Goal: Information Seeking & Learning: Learn about a topic

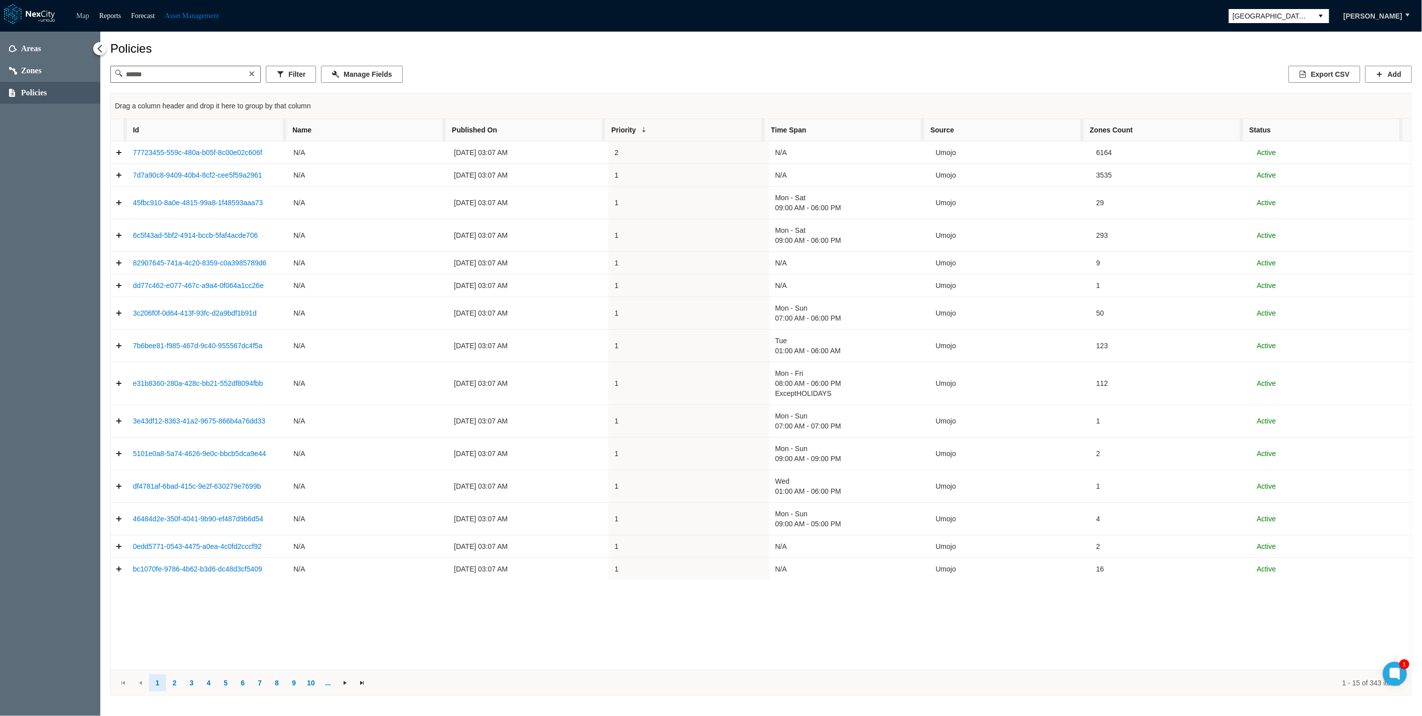
click at [86, 12] on link "Map" at bounding box center [82, 16] width 13 height 8
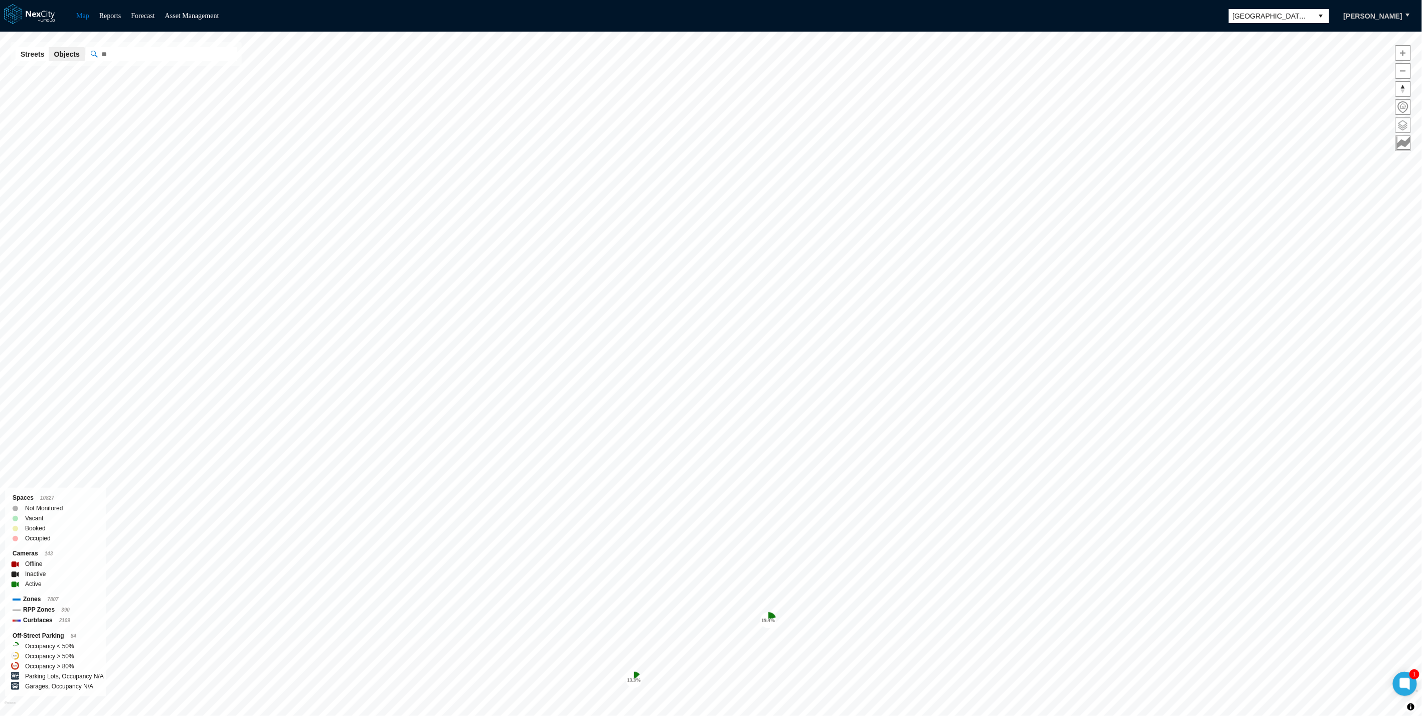
click at [1406, 121] on span at bounding box center [1403, 125] width 15 height 15
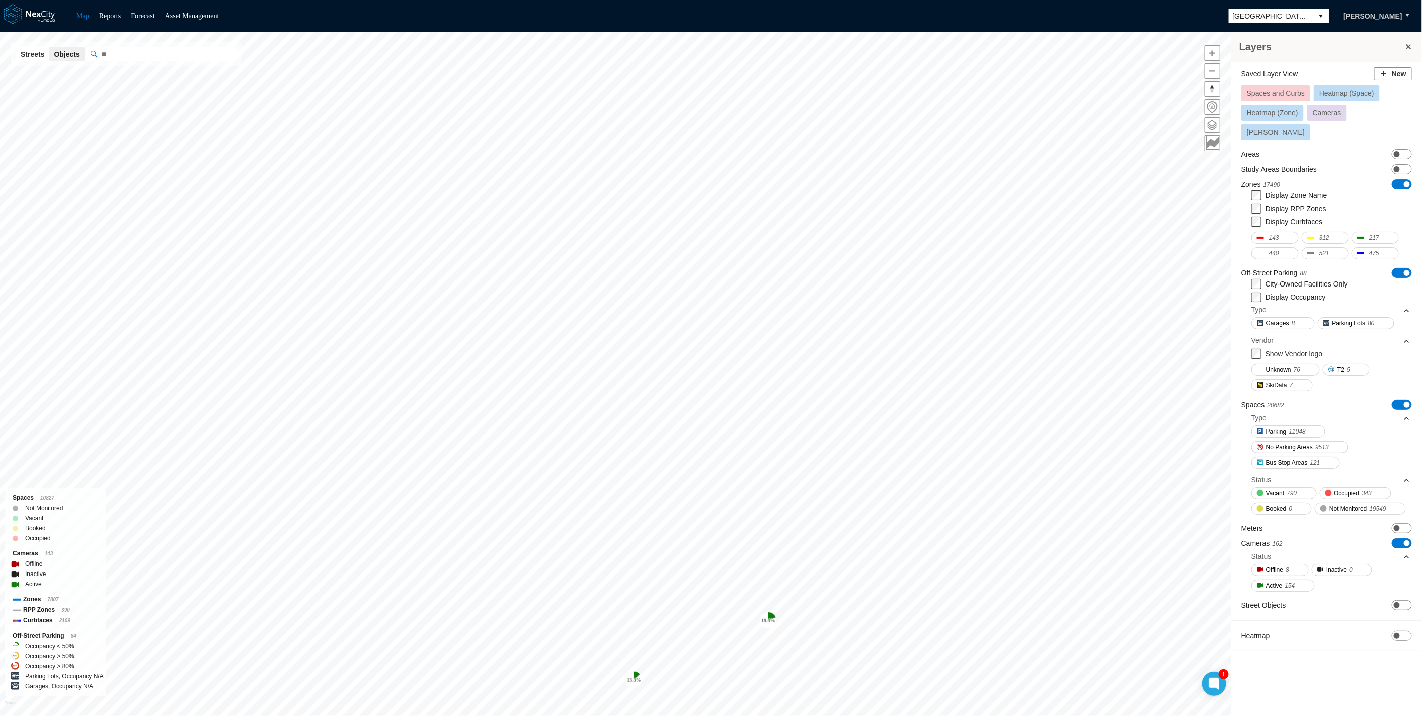
click at [1281, 93] on span "Spaces and Curbs" at bounding box center [1276, 93] width 58 height 8
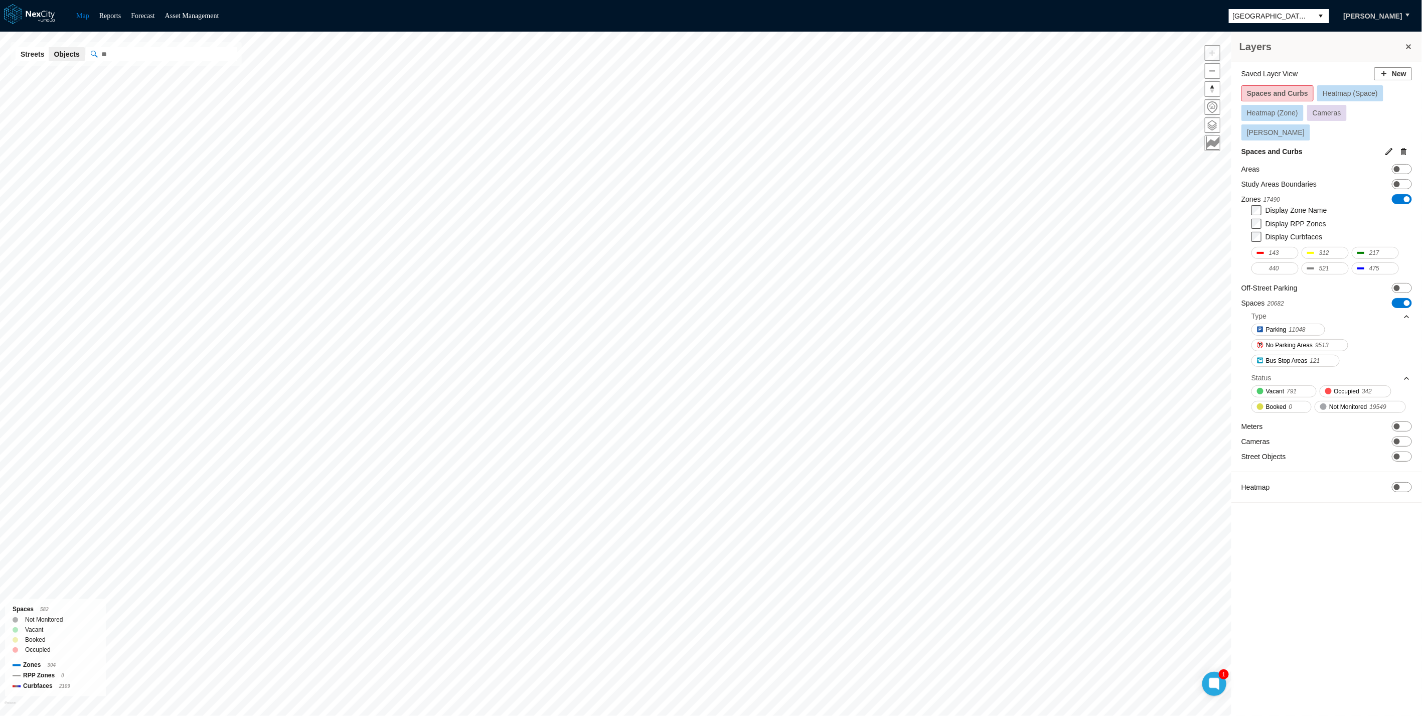
click at [469, 716] on html "Map Reports Forecast Asset Management [GEOGRAPHIC_DATA][PERSON_NAME] Layers Sav…" at bounding box center [711, 358] width 1422 height 716
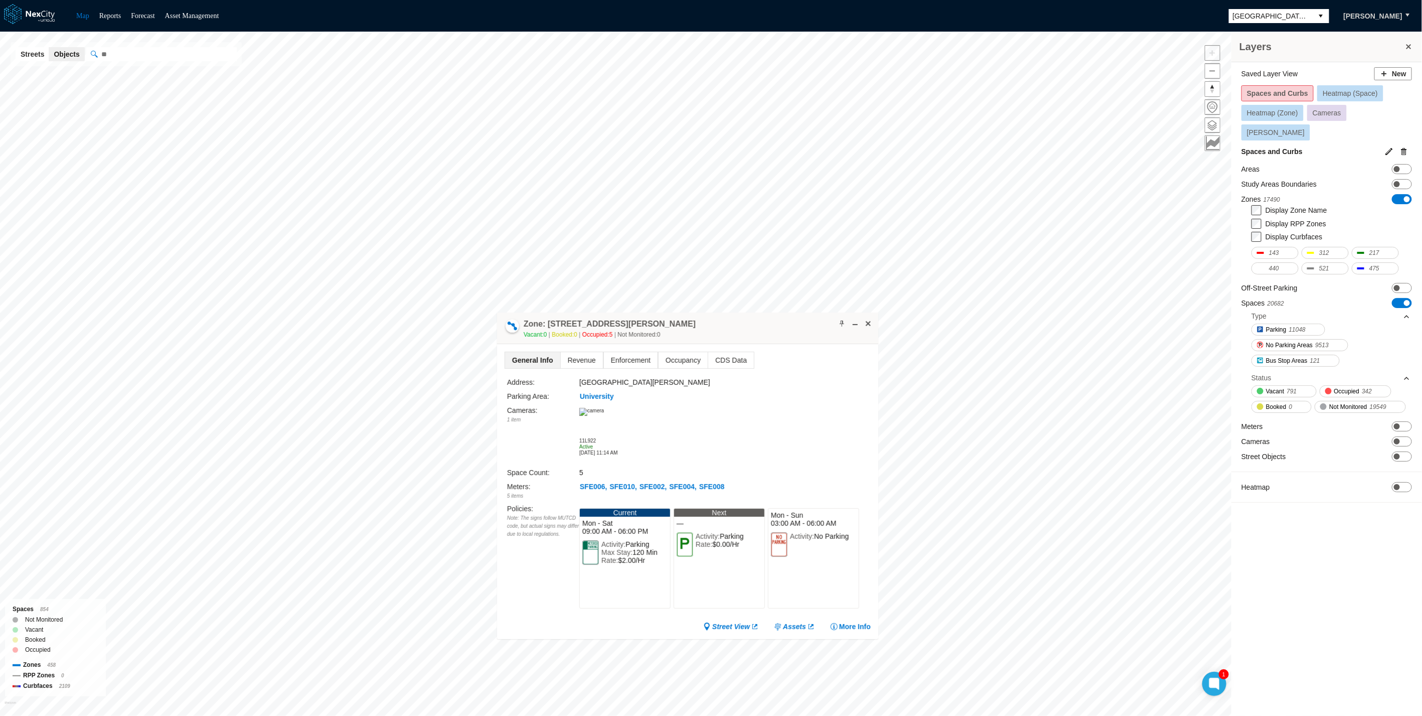
click at [738, 431] on div "Cameras : 1 item 11L922 Active [DATE] 11:14 AM" at bounding box center [689, 434] width 364 height 59
click at [577, 363] on span "Revenue" at bounding box center [582, 360] width 42 height 16
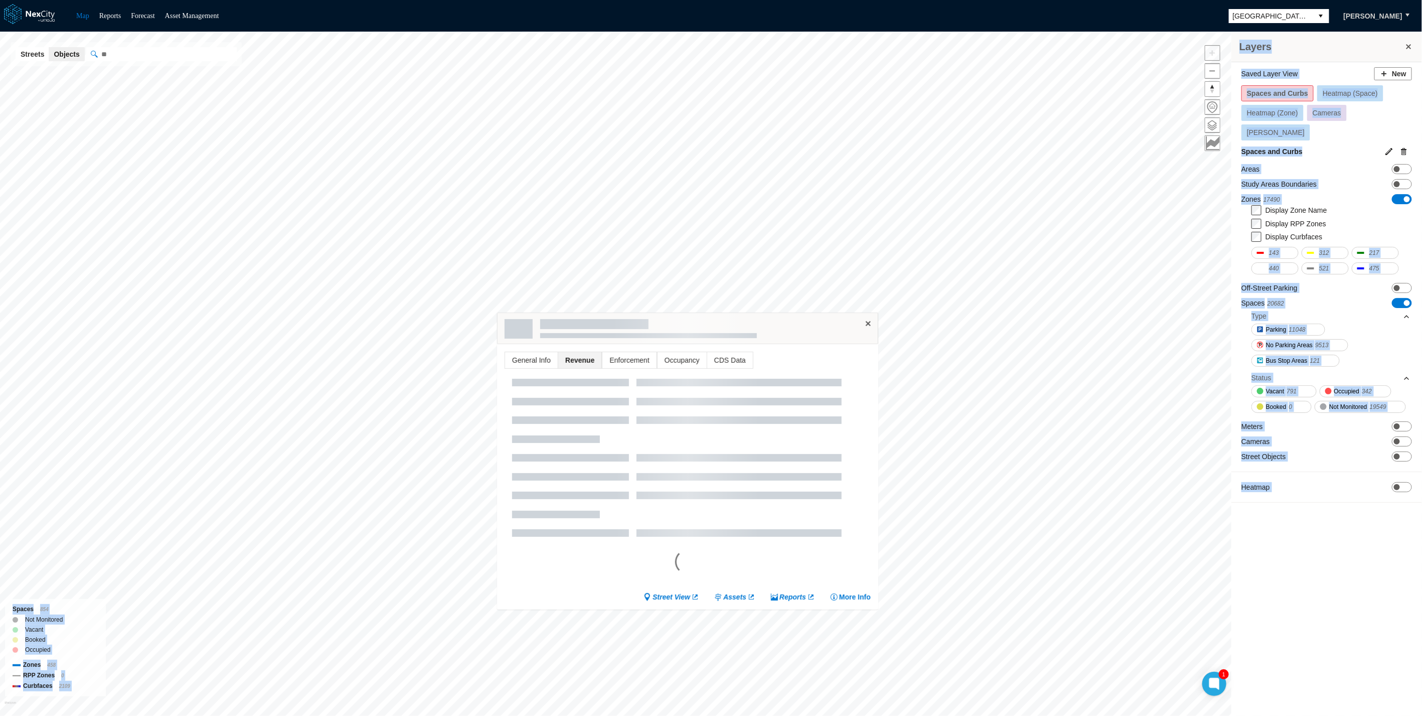
click at [604, 199] on div "Layers Saved Layer View New Spaces and Curbs Heatmap (Space) Heatmap (Zone) Cam…" at bounding box center [711, 374] width 1422 height 684
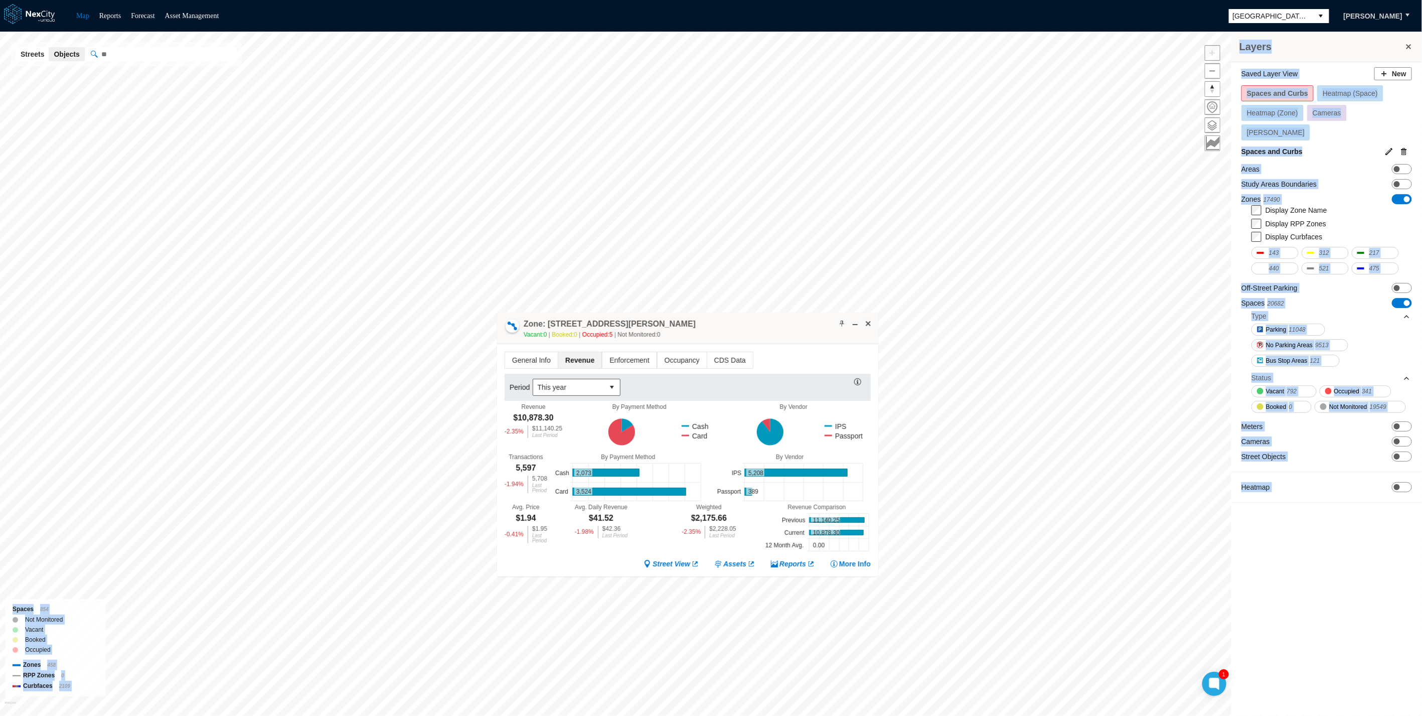
click at [1271, 550] on div "Saved Layer View New Spaces and Curbs Heatmap (Space) Heatmap (Zone) Cameras [P…" at bounding box center [1327, 390] width 191 height 656
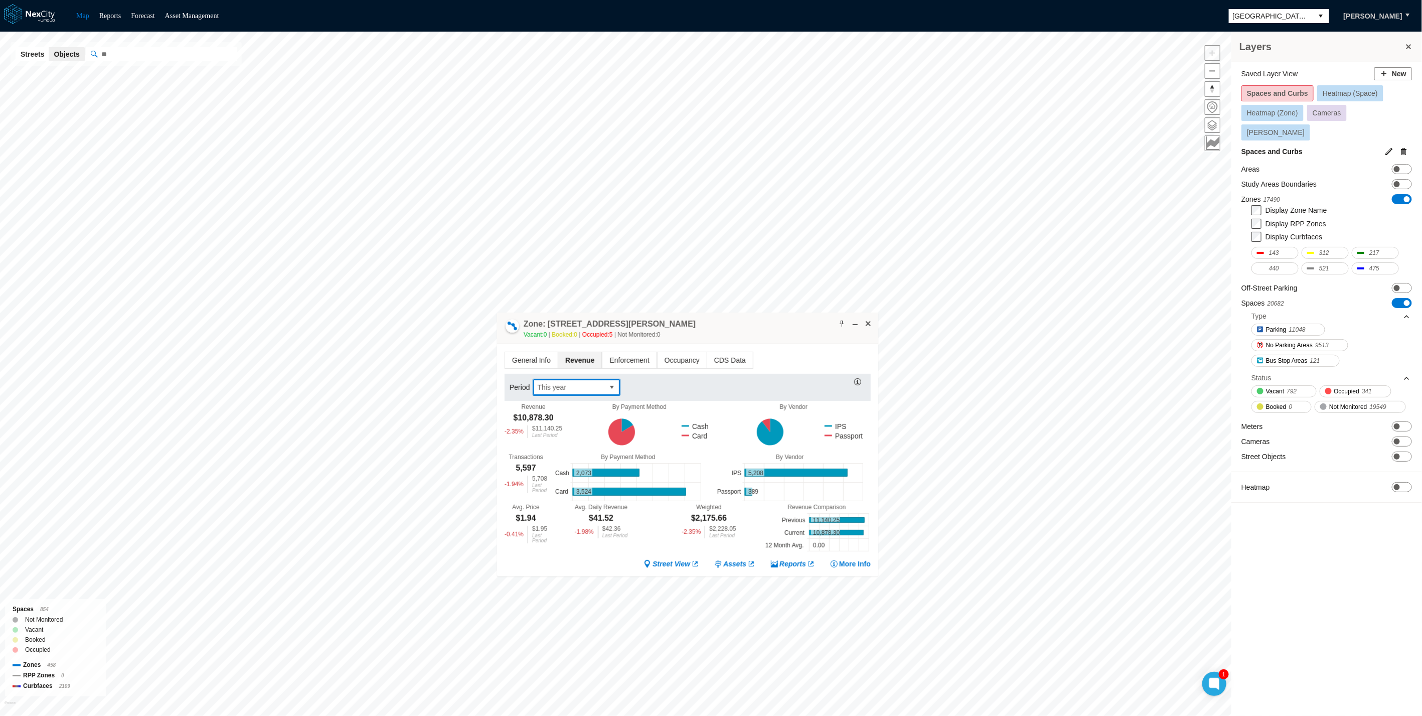
click at [567, 385] on span "This year" at bounding box center [568, 387] width 63 height 10
click at [576, 434] on li "This quarter" at bounding box center [576, 432] width 88 height 18
drag, startPoint x: 519, startPoint y: 516, endPoint x: 544, endPoint y: 517, distance: 25.1
click at [544, 517] on div "Avg. Price $1.91 -5.00 % $2.01 Last Period" at bounding box center [526, 524] width 43 height 40
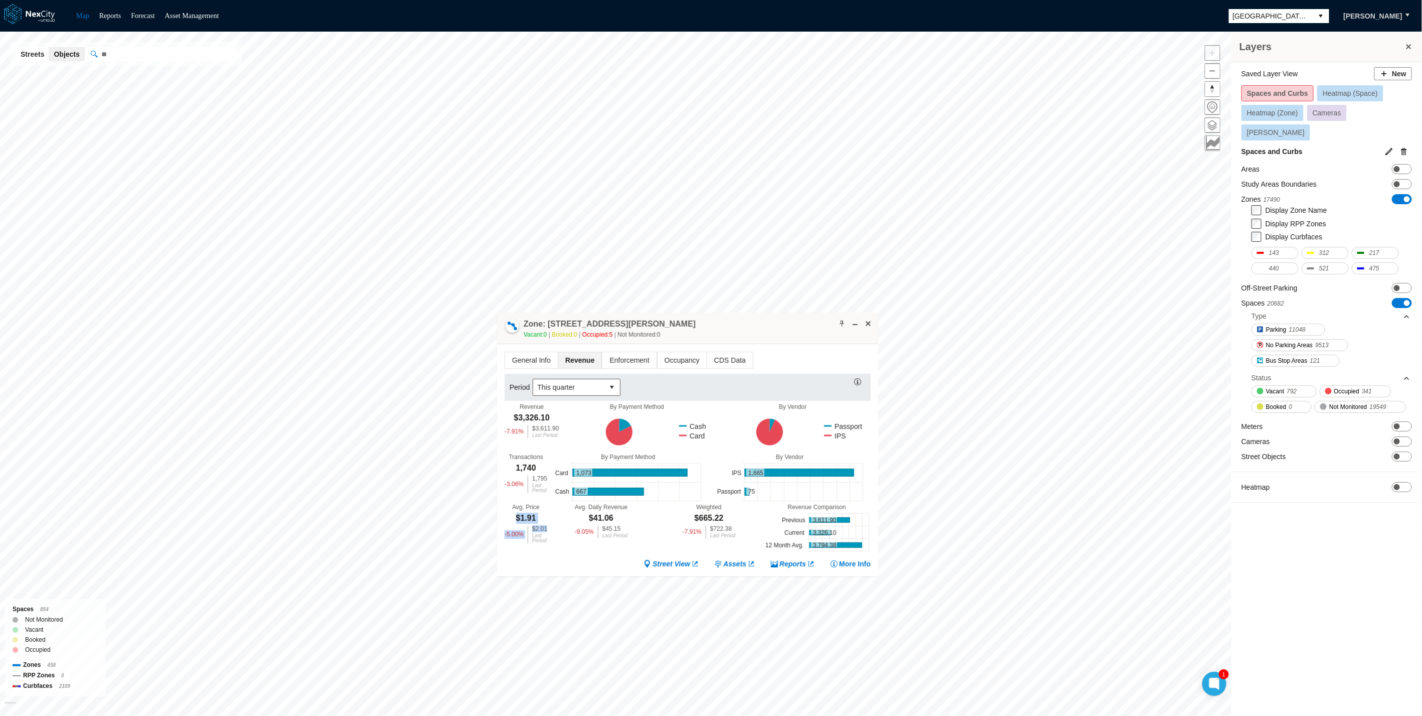
click at [544, 517] on div "Avg. Price $1.91 -5.00 % $2.01 Last Period" at bounding box center [526, 524] width 43 height 40
click at [611, 359] on span "Enforcement" at bounding box center [630, 360] width 54 height 16
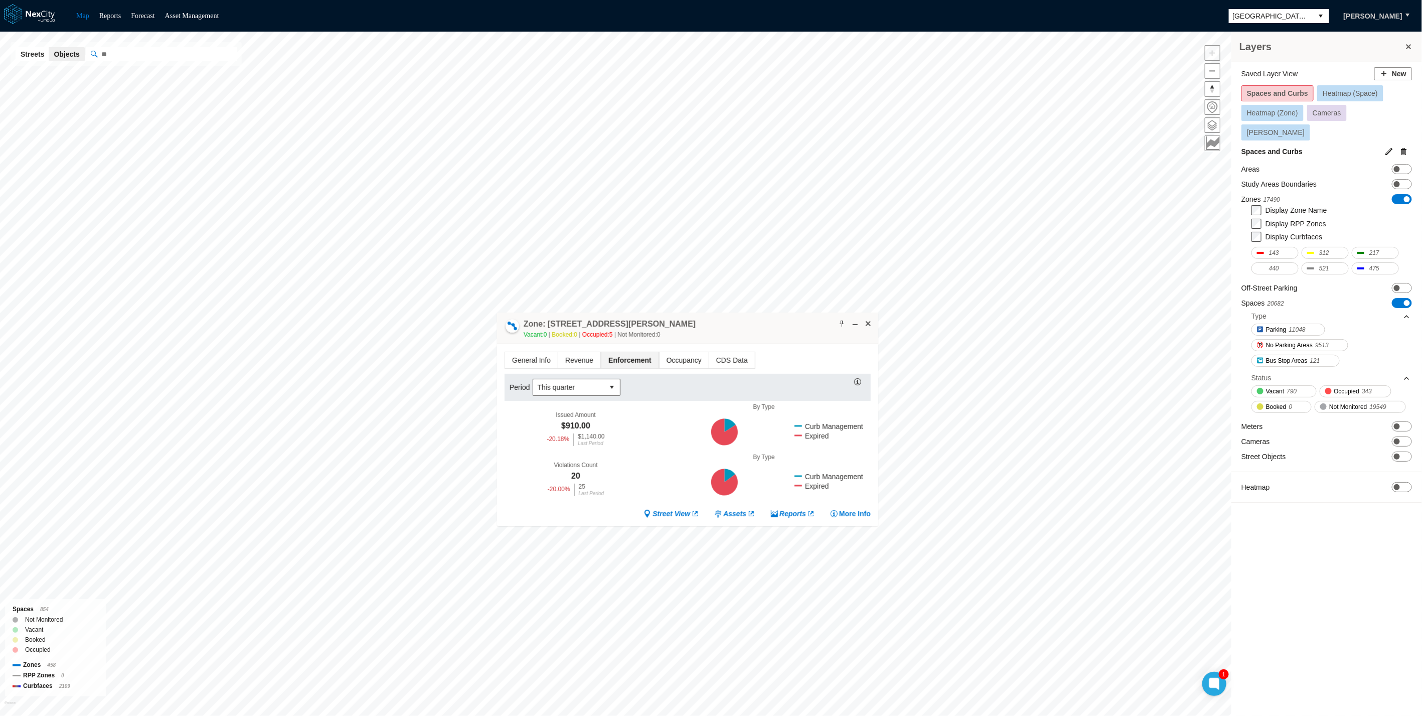
click at [679, 358] on span "Occupancy" at bounding box center [684, 360] width 49 height 16
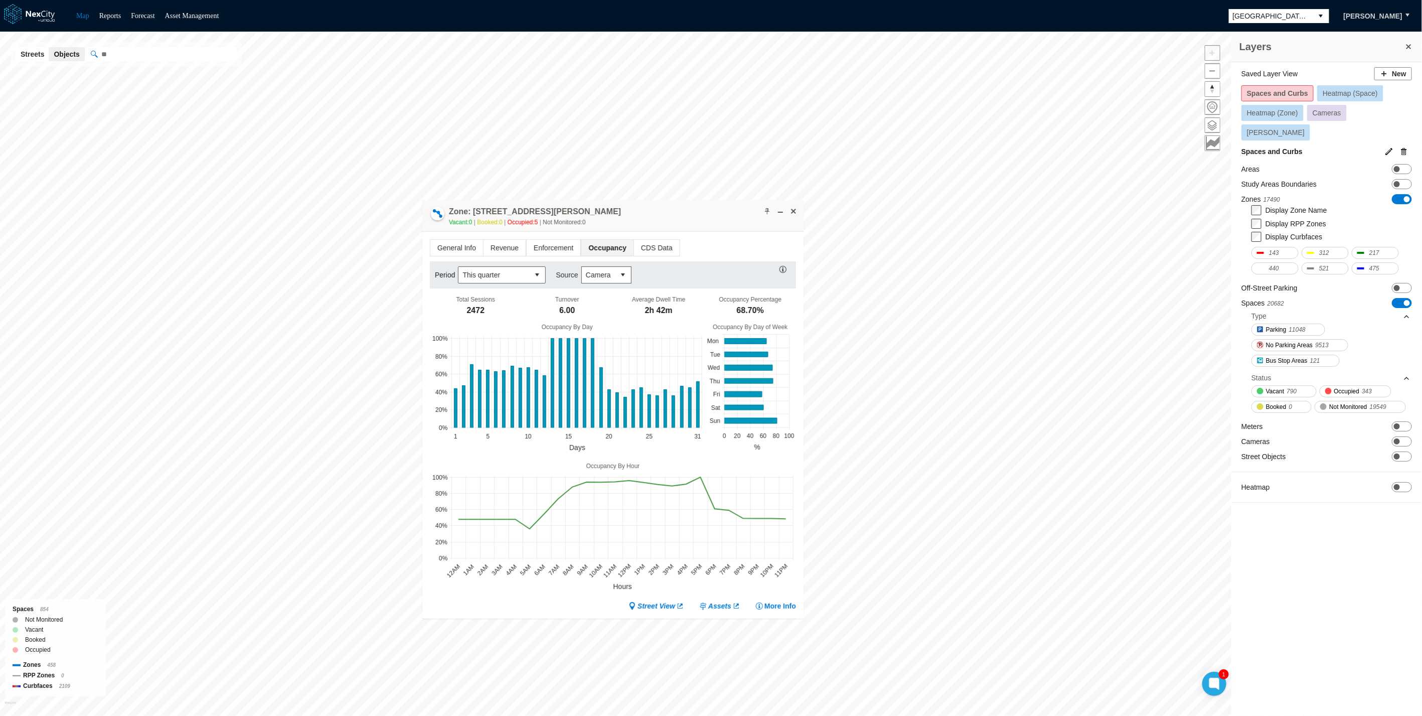
drag, startPoint x: 726, startPoint y: 329, endPoint x: 651, endPoint y: 216, distance: 135.4
click at [651, 216] on div "Zone: [STREET_ADDRESS][PERSON_NAME] NPZ-PZ Vacant: 0 Booked: 0 Occupied: 5 Not …" at bounding box center [612, 216] width 381 height 32
click at [610, 279] on span "Camera" at bounding box center [598, 274] width 33 height 16
click at [602, 310] on span "Transactional" at bounding box center [605, 309] width 42 height 10
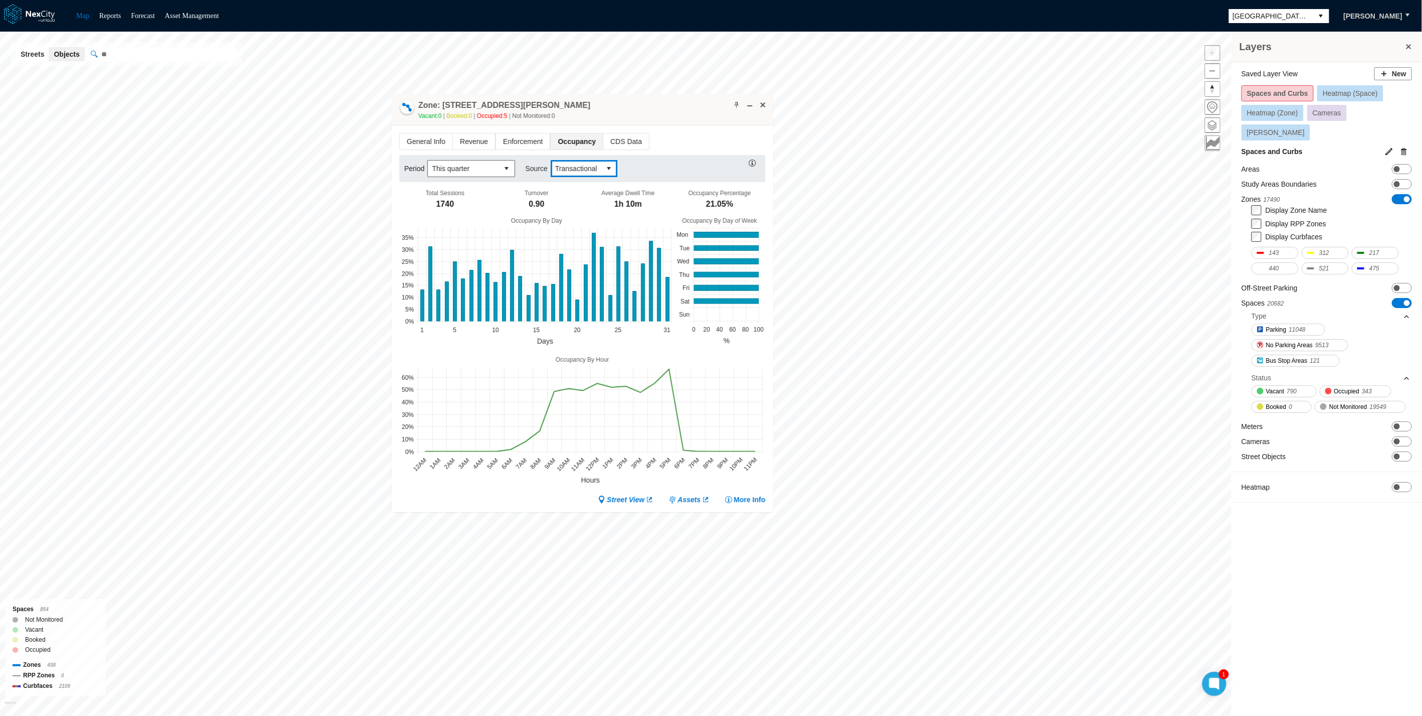
drag, startPoint x: 651, startPoint y: 213, endPoint x: 618, endPoint y: 109, distance: 109.6
click at [618, 109] on div "Zone: [STREET_ADDRESS][PERSON_NAME] NPZ-PZ Vacant: 0 Booked: 0 Occupied: 5 Not …" at bounding box center [582, 110] width 381 height 32
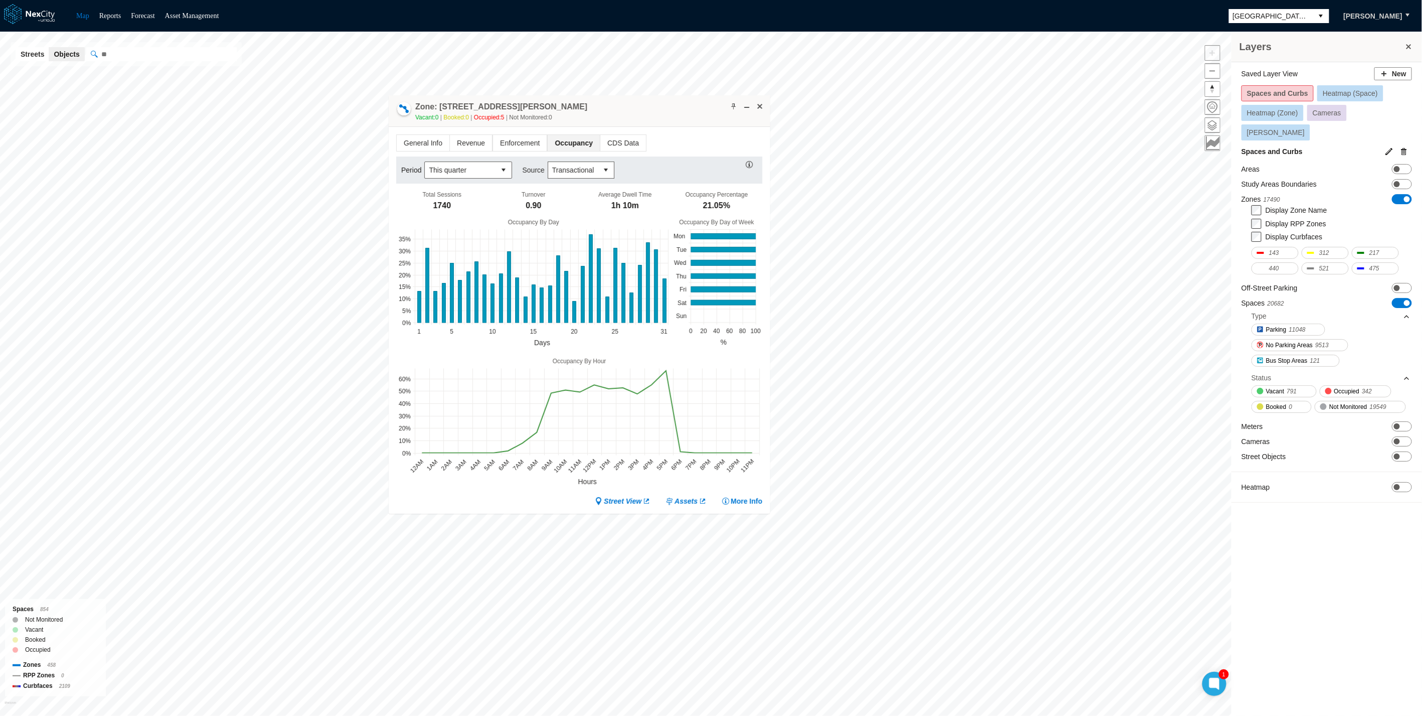
click at [1349, 560] on div "Saved Layer View New Spaces and Curbs Heatmap (Space) Heatmap (Zone) Cameras [P…" at bounding box center [1327, 390] width 191 height 656
click at [1305, 539] on div "Saved Layer View New Spaces and Curbs Heatmap (Space) Heatmap (Zone) Cameras [P…" at bounding box center [1327, 390] width 191 height 656
click at [475, 138] on span "Revenue" at bounding box center [471, 143] width 42 height 16
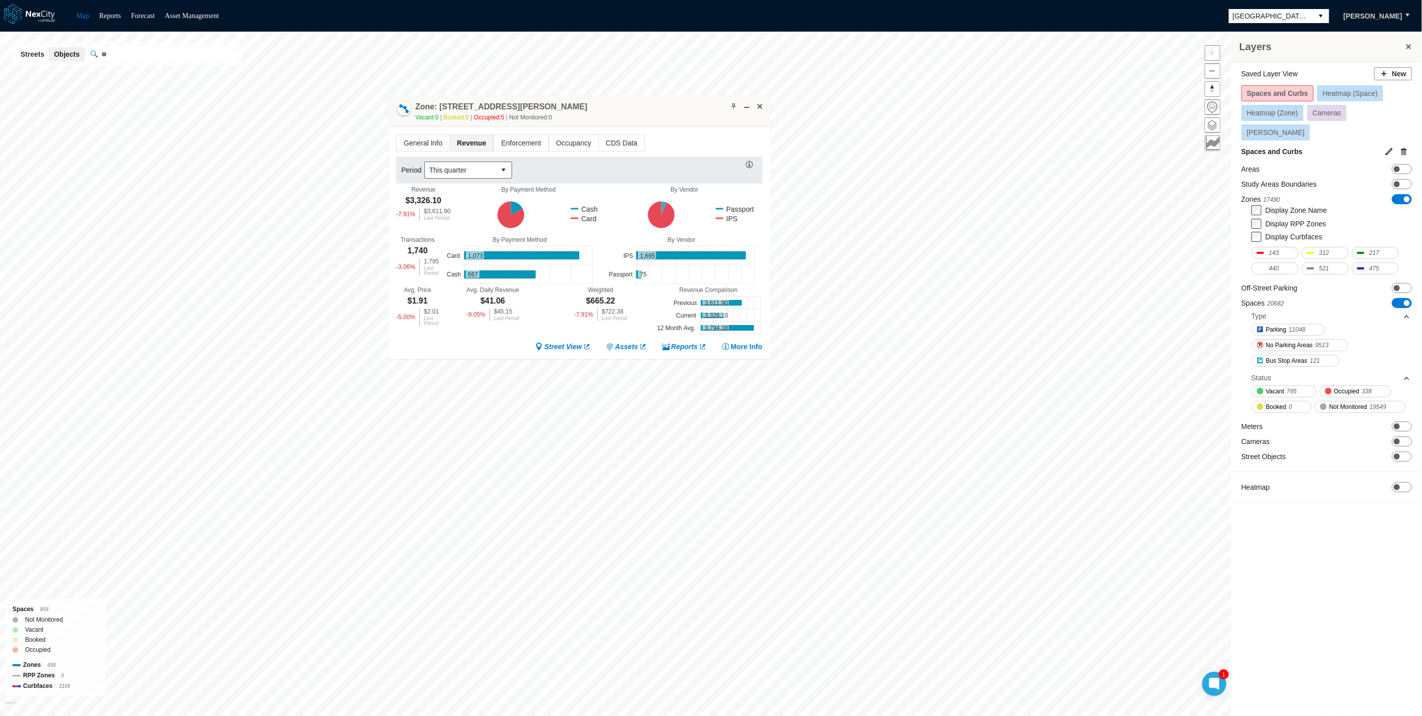
drag, startPoint x: 748, startPoint y: 211, endPoint x: 728, endPoint y: 210, distance: 20.6
click at [728, 210] on g "Passport IPS" at bounding box center [685, 214] width 151 height 43
click at [677, 140] on ul "General Info Revenue Enforcement Occupancy CDS Data" at bounding box center [579, 142] width 366 height 17
click at [615, 140] on span "CDS Data" at bounding box center [622, 143] width 46 height 16
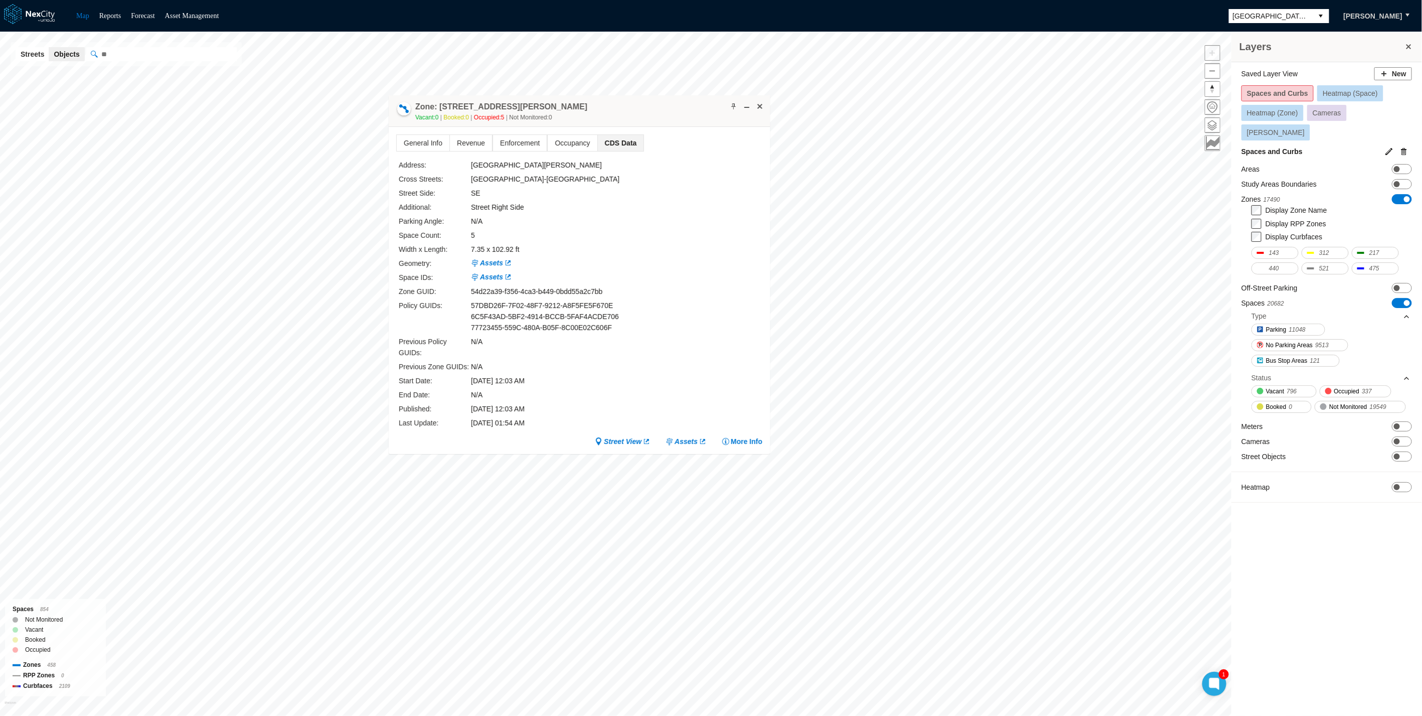
click at [544, 218] on div "N/A" at bounding box center [562, 221] width 182 height 11
click at [584, 360] on div "Address: [GEOGRAPHIC_DATA][PERSON_NAME]: [GEOGRAPHIC_DATA]: SE Additional: Stre…" at bounding box center [581, 294] width 364 height 269
click at [688, 437] on link "Assets" at bounding box center [686, 442] width 41 height 10
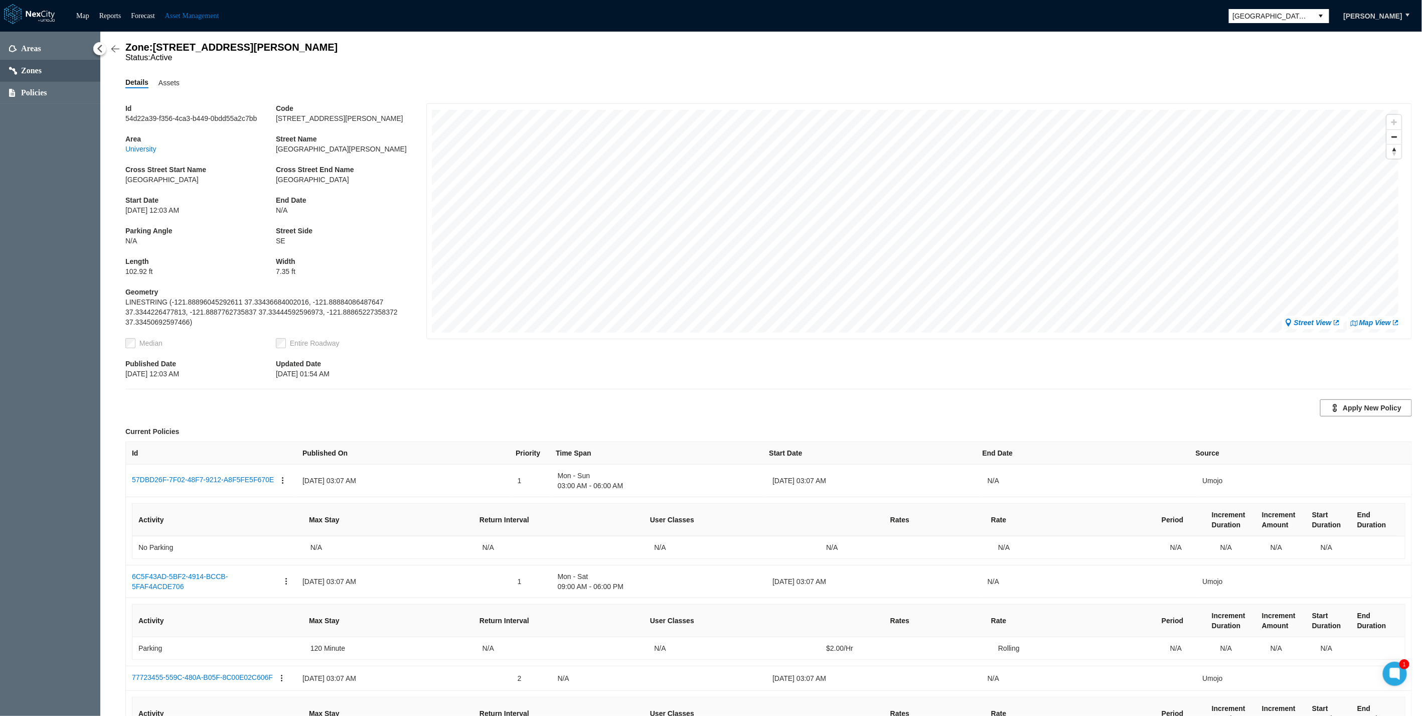
click at [169, 79] on div "Zone: [GEOGRAPHIC_DATA][PERSON_NAME]-PZ Status: Active Details Assets Id 54d22a…" at bounding box center [768, 401] width 1287 height 718
click at [161, 90] on div "Details Assets Id 54d22a39-f356-4ca3-b449-0bdd55a2c7bb Code [GEOGRAPHIC_DATA][P…" at bounding box center [768, 418] width 1287 height 682
click at [168, 85] on span "Assets" at bounding box center [169, 82] width 21 height 11
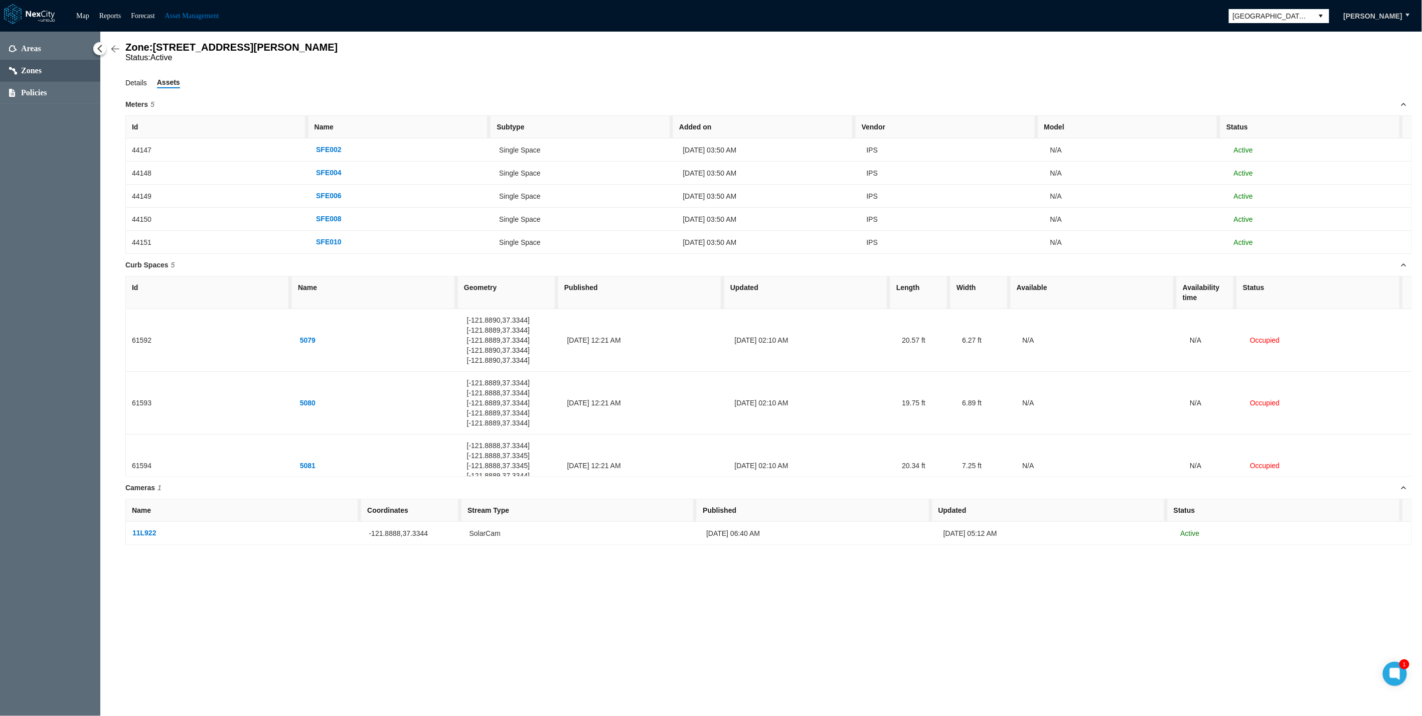
click at [129, 88] on span "Details" at bounding box center [136, 82] width 22 height 11
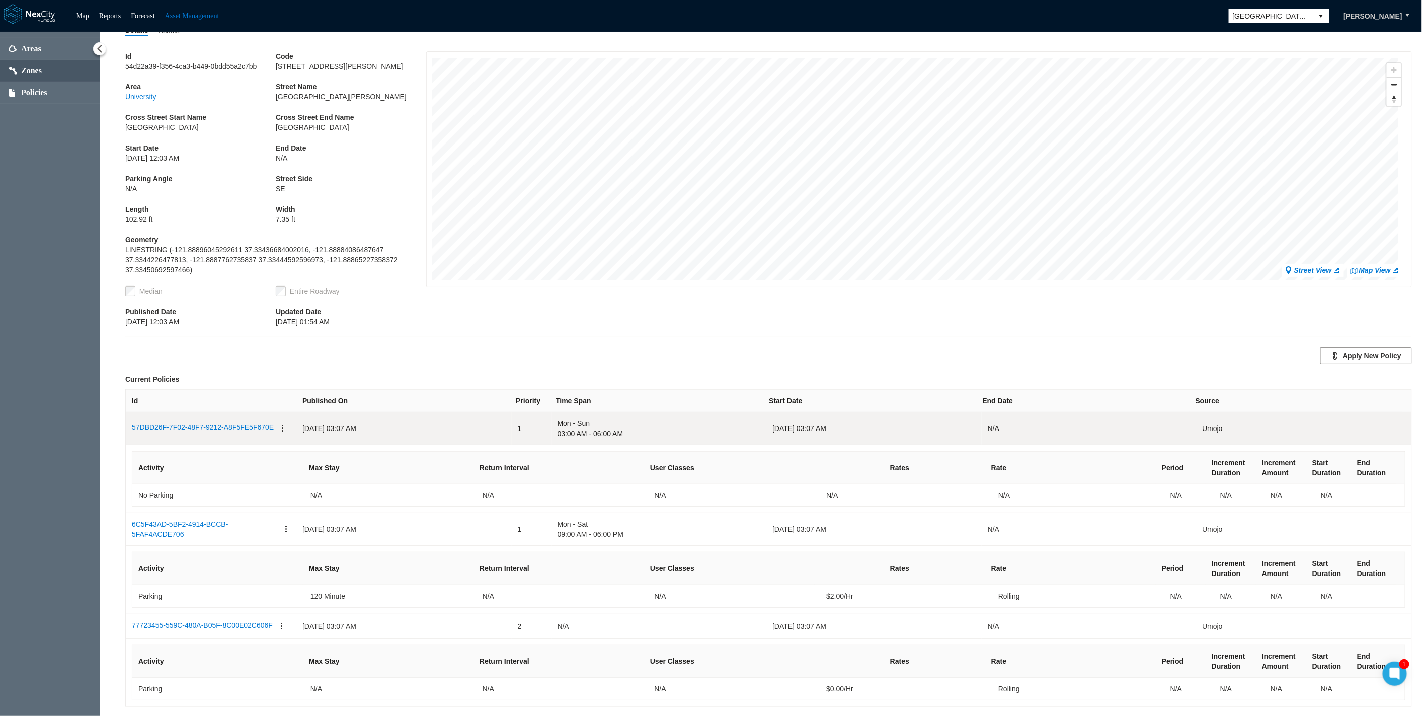
scroll to position [63, 0]
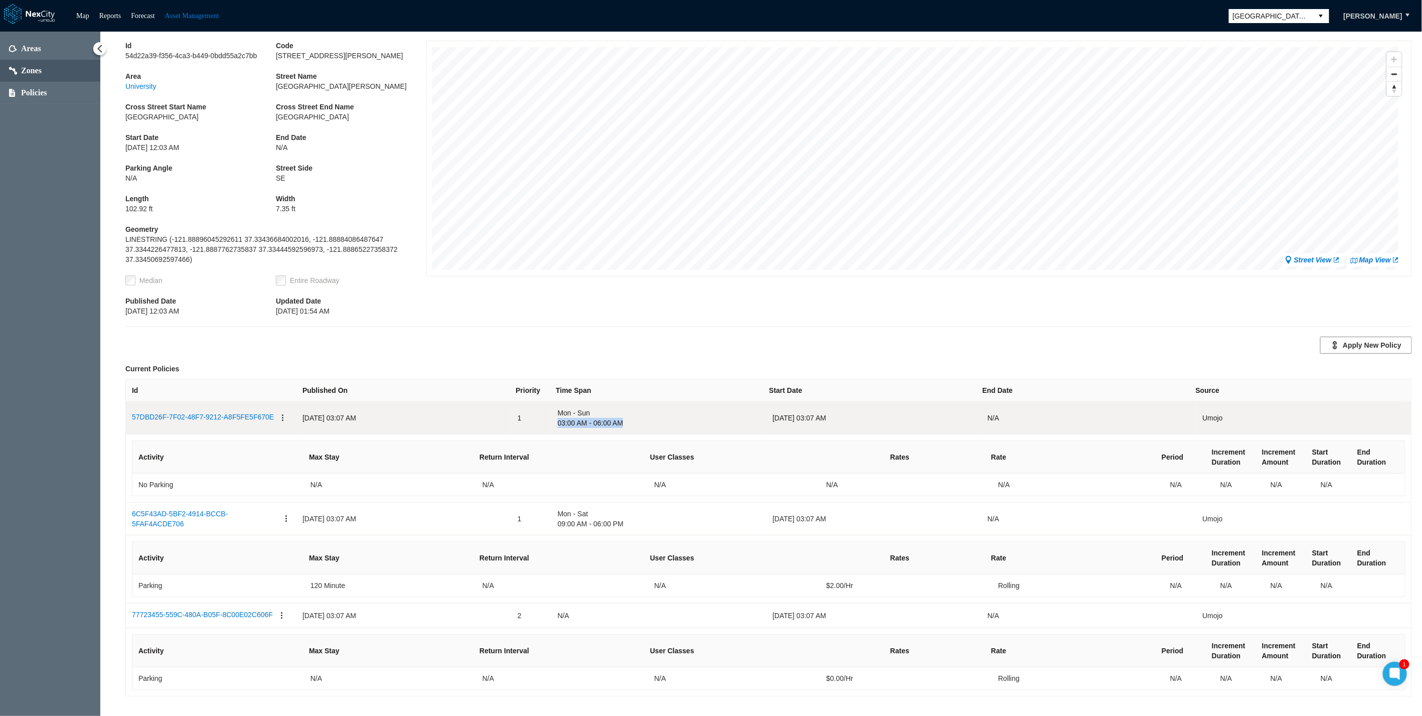
drag, startPoint x: 553, startPoint y: 429, endPoint x: 633, endPoint y: 428, distance: 80.3
click at [633, 428] on td "Mon - Sun 03:00 AM - 06:00 AM" at bounding box center [659, 418] width 215 height 33
click at [634, 428] on span "03:00 AM - 06:00 AM" at bounding box center [659, 423] width 203 height 10
drag, startPoint x: 555, startPoint y: 417, endPoint x: 644, endPoint y: 417, distance: 88.8
click at [644, 416] on span "Mon - Sun" at bounding box center [659, 413] width 203 height 10
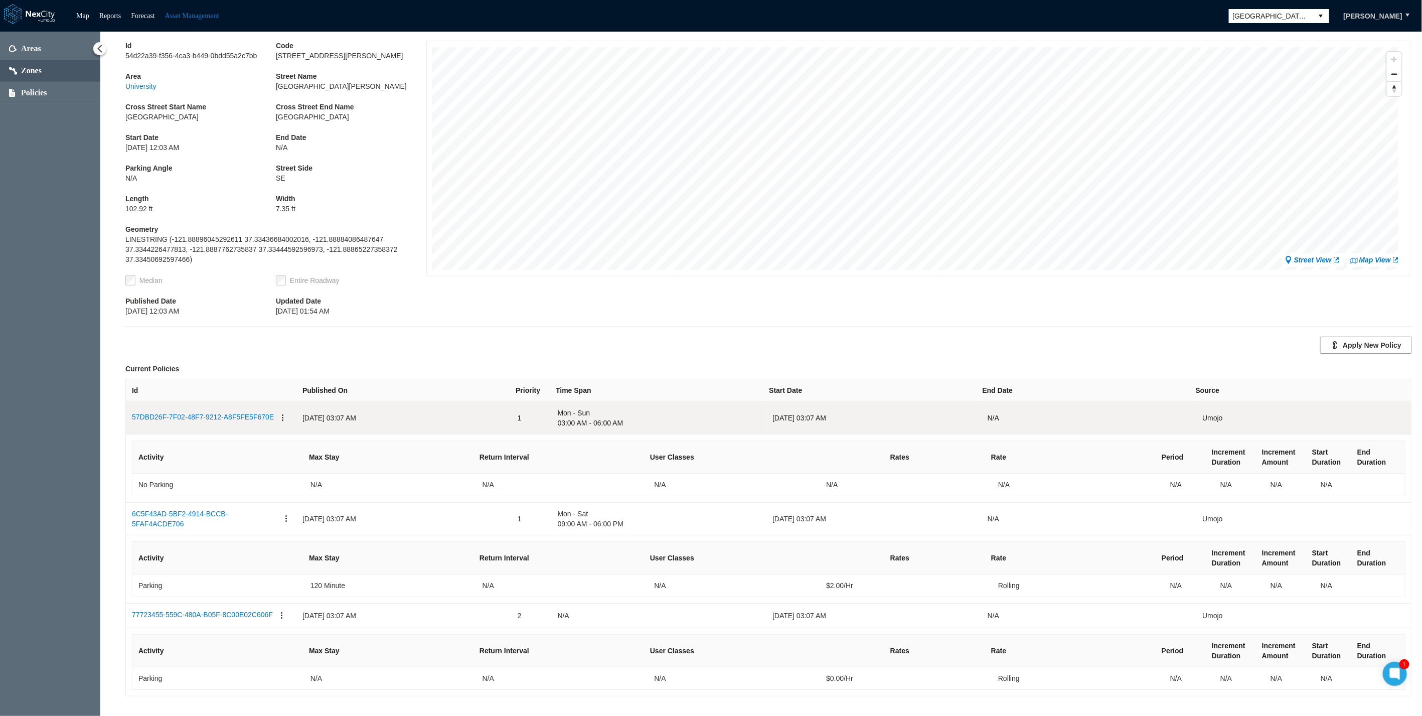
click at [632, 424] on span "03:00 AM - 06:00 AM" at bounding box center [659, 423] width 203 height 10
click at [202, 419] on link "57DBD26F-7F02-48F7-9212-A8F5FE5F670E" at bounding box center [203, 418] width 142 height 12
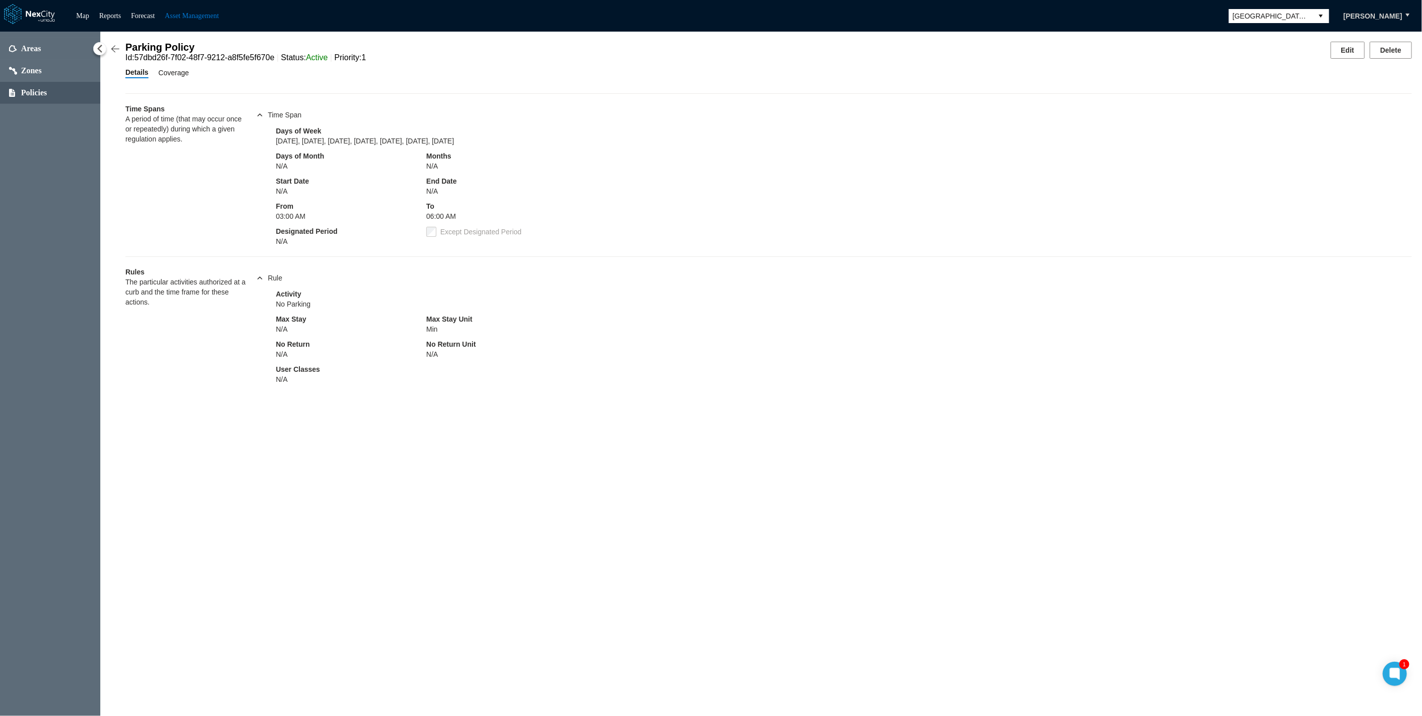
click at [176, 75] on span "Coverage" at bounding box center [174, 72] width 31 height 11
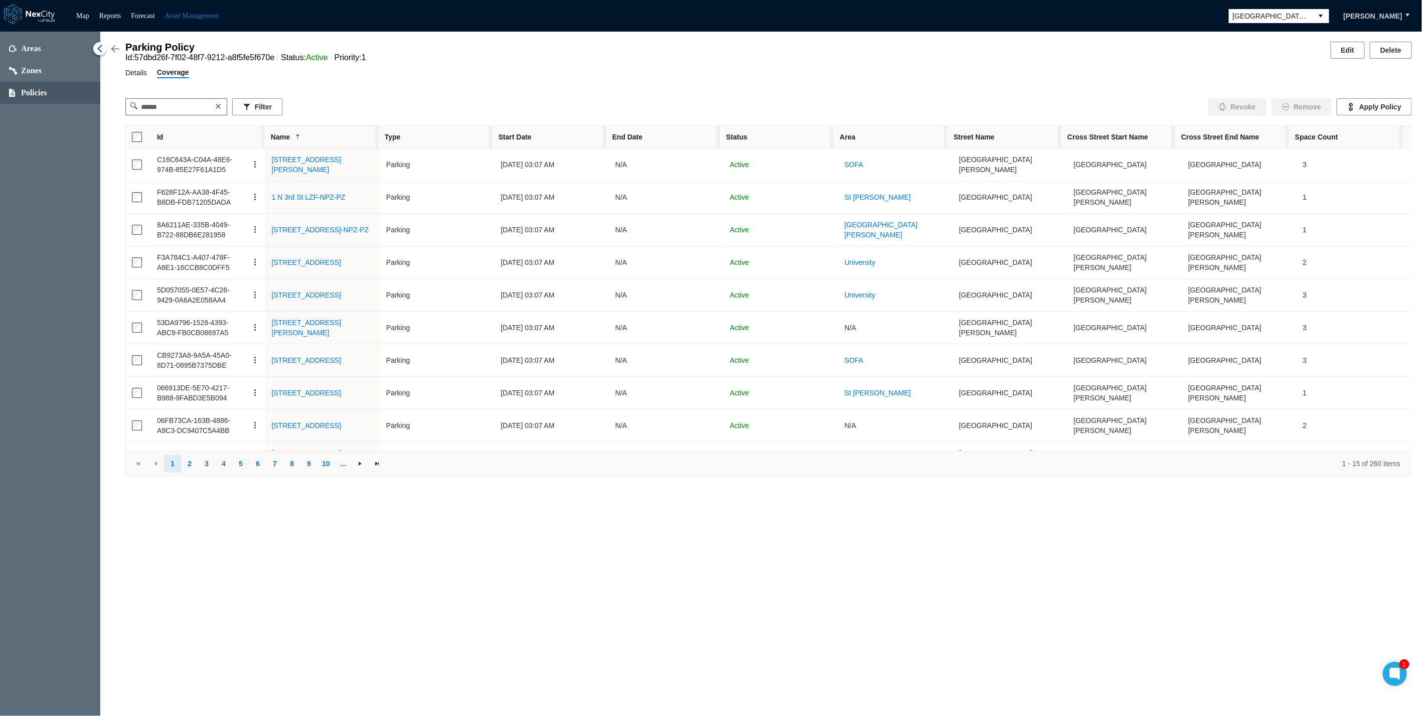
click at [133, 76] on span "Details" at bounding box center [136, 72] width 22 height 11
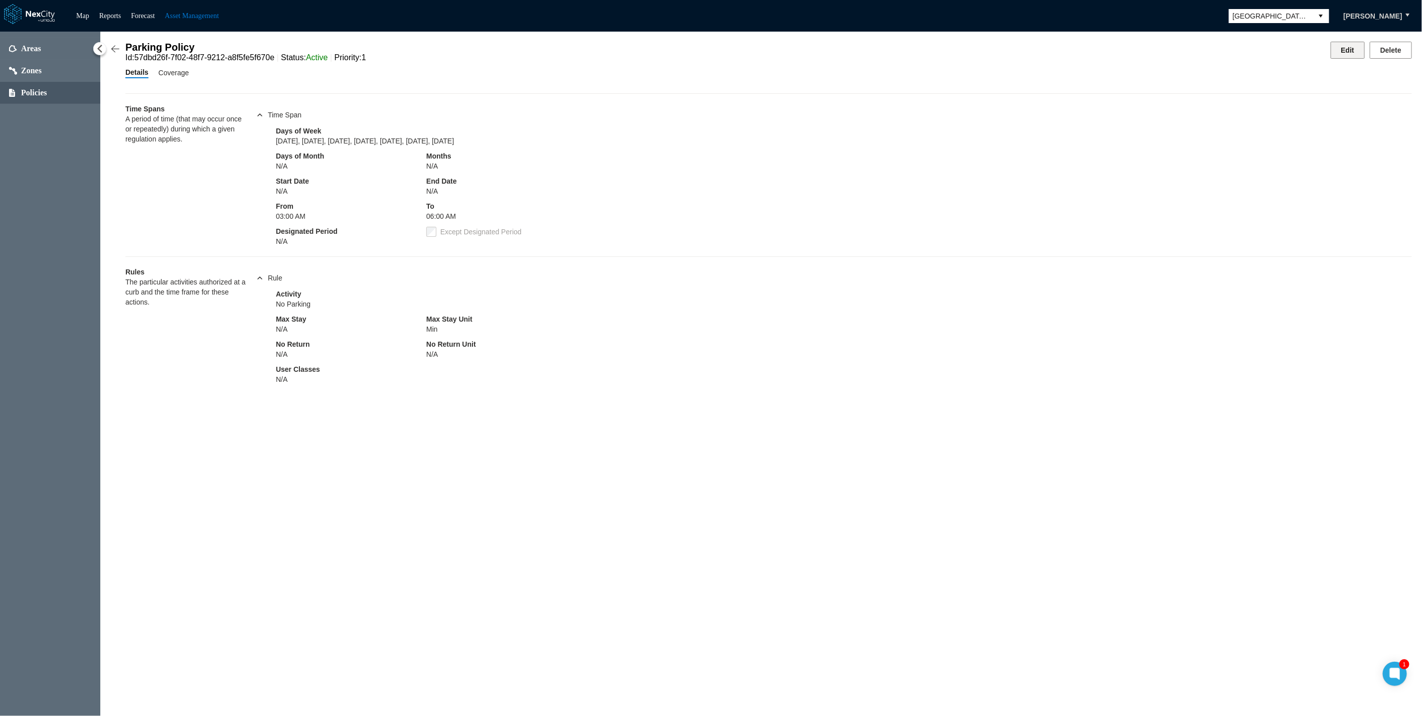
click at [1349, 52] on button "Edit" at bounding box center [1348, 50] width 34 height 17
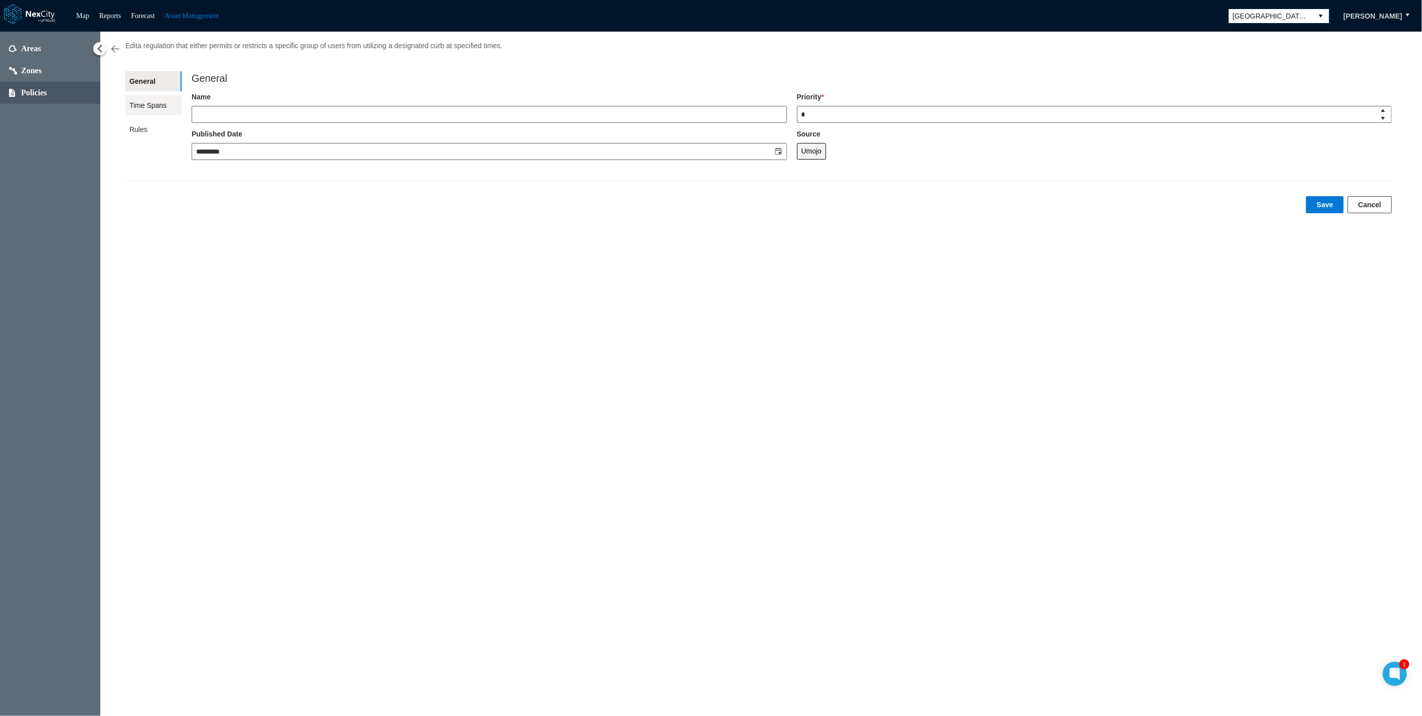
click at [137, 112] on span "Time Spans" at bounding box center [153, 105] width 56 height 20
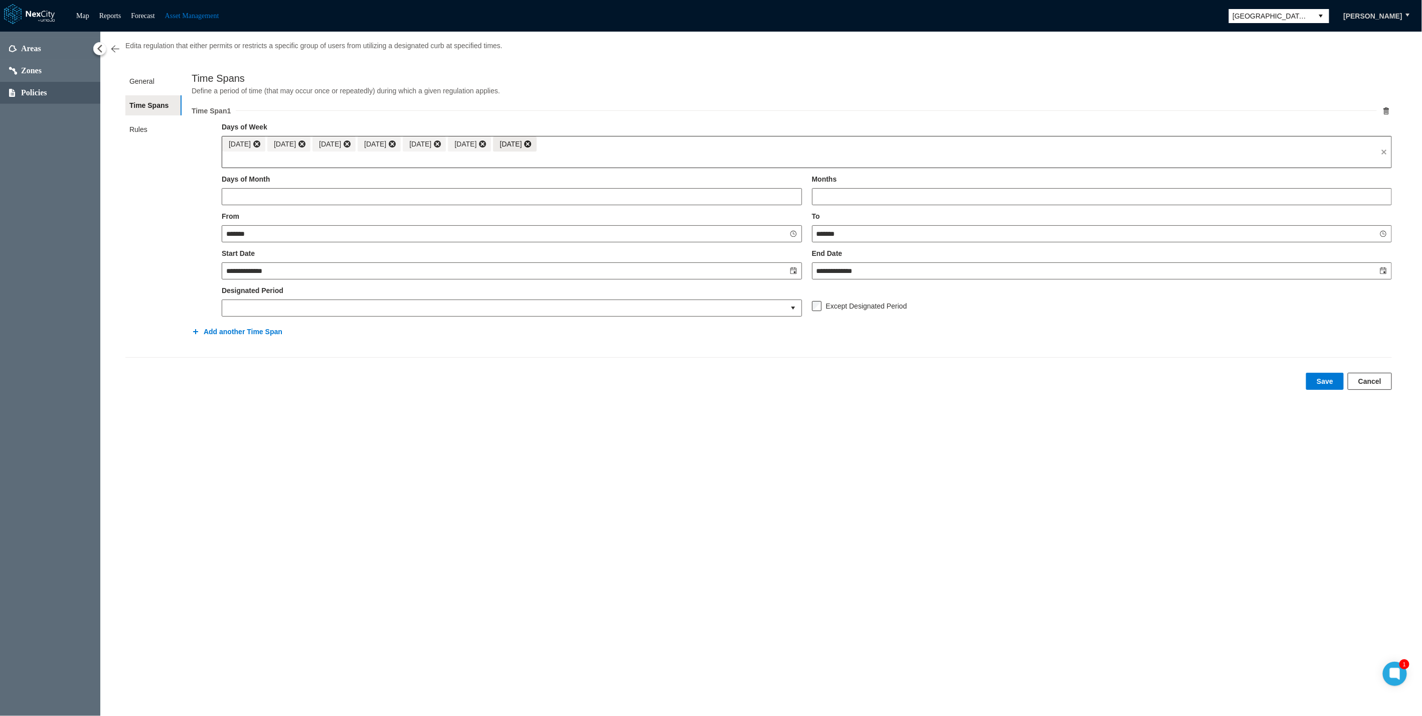
click at [532, 143] on span at bounding box center [528, 144] width 8 height 8
click at [491, 145] on div "Saturday" at bounding box center [469, 143] width 43 height 15
click at [446, 140] on div "Friday" at bounding box center [424, 143] width 43 height 15
click at [442, 140] on span at bounding box center [438, 144] width 8 height 8
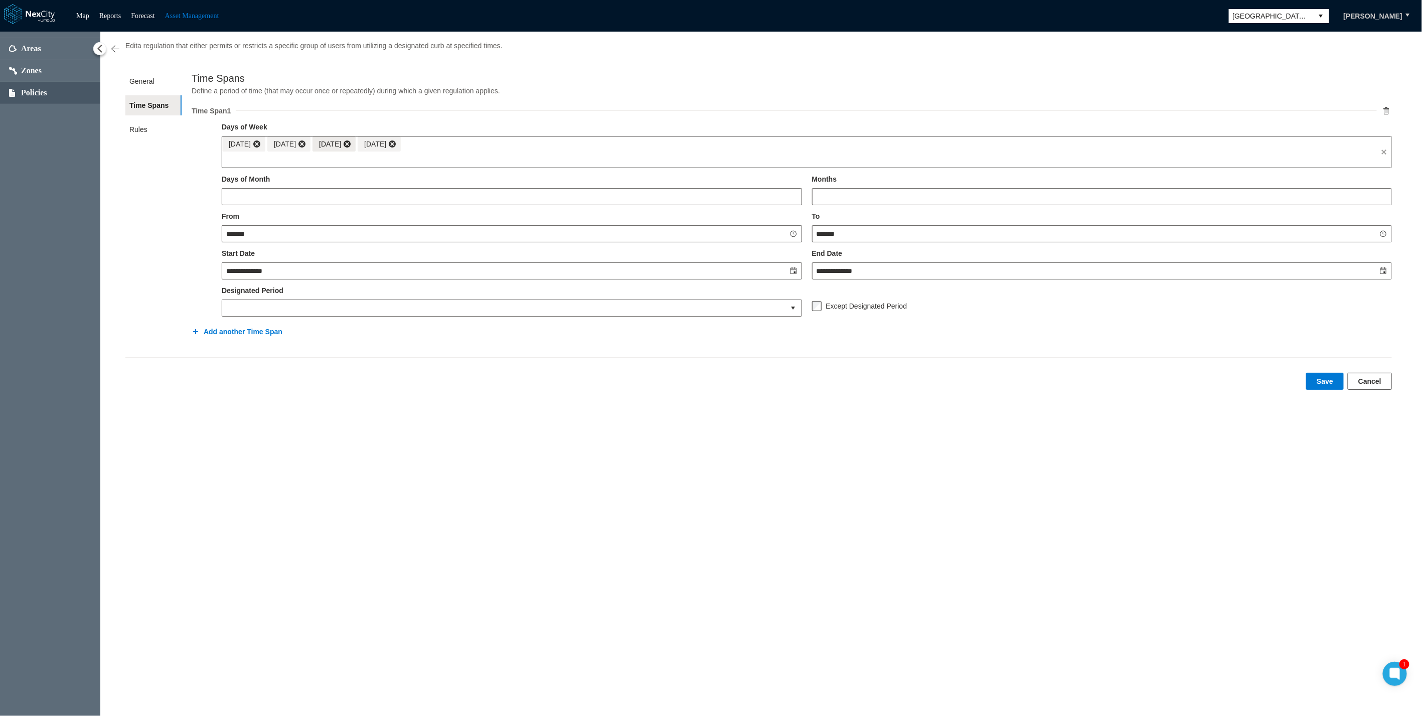
click at [351, 143] on span at bounding box center [347, 144] width 8 height 8
click at [257, 141] on span at bounding box center [257, 144] width 8 height 8
click at [115, 200] on div "**********" at bounding box center [756, 216] width 1292 height 348
click at [154, 254] on ul "General Time Spans Rules" at bounding box center [153, 206] width 56 height 271
click at [525, 595] on div "**********" at bounding box center [761, 374] width 1322 height 684
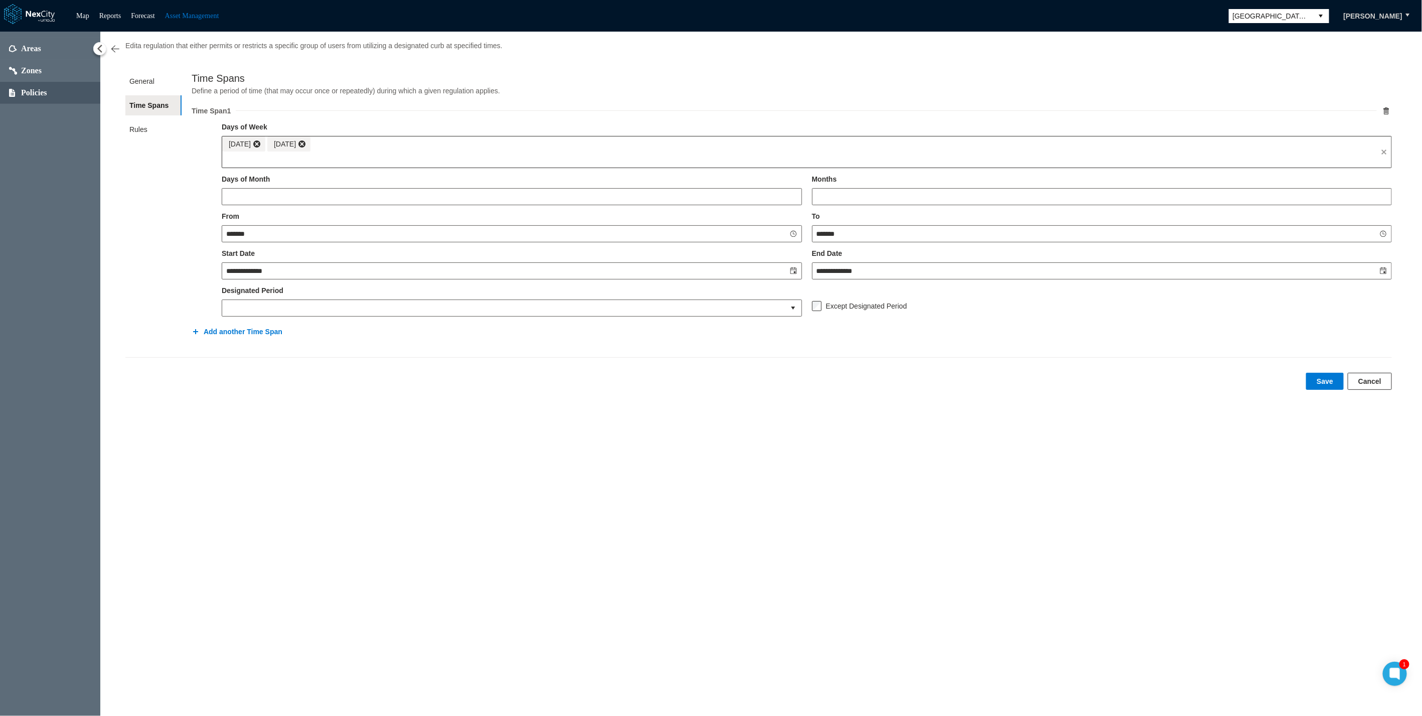
click at [928, 83] on h5 "Time Spans" at bounding box center [792, 78] width 1201 height 15
click at [105, 263] on div "**********" at bounding box center [761, 374] width 1322 height 684
click at [1366, 379] on button "Cancel" at bounding box center [1370, 381] width 44 height 17
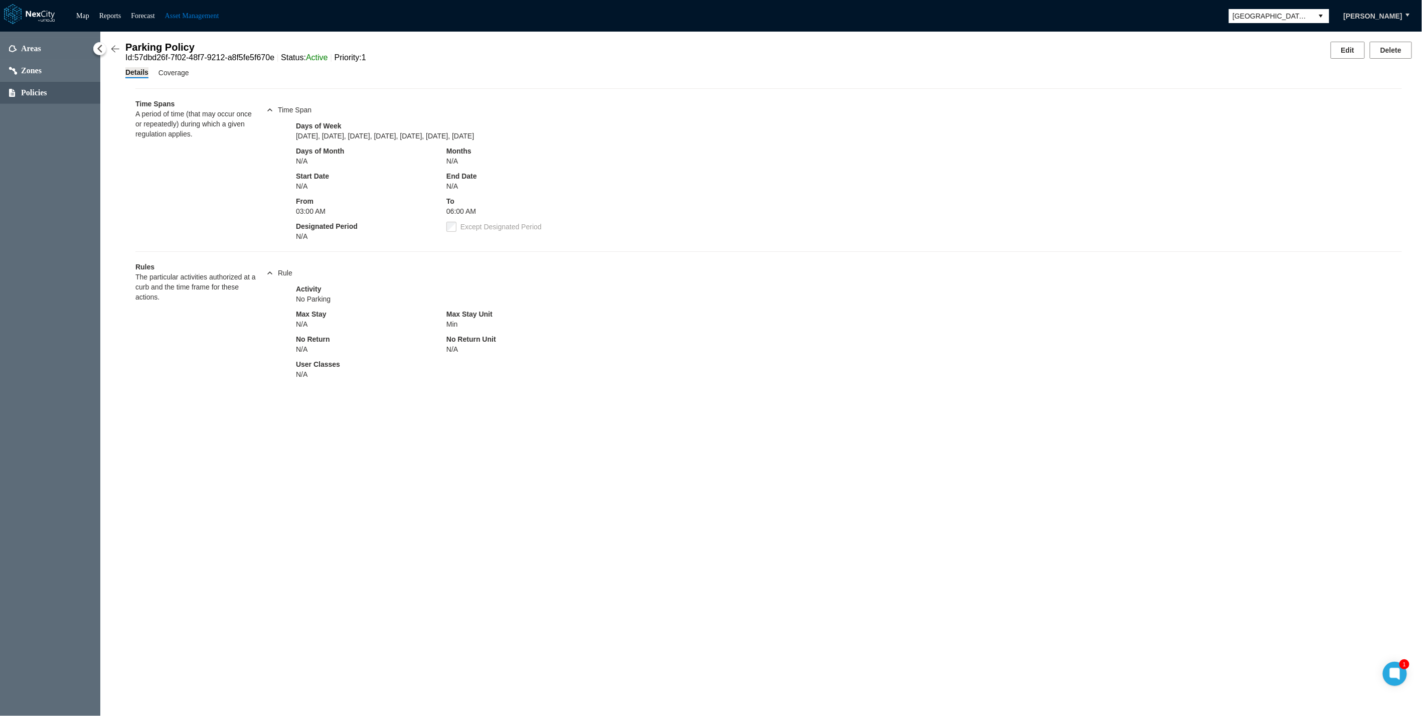
click at [131, 203] on div "Time Spans A period of time (that may occur once or repeatedly) during which a …" at bounding box center [768, 228] width 1287 height 301
click at [23, 172] on div "Areas Zones Policies" at bounding box center [50, 374] width 100 height 684
click at [39, 68] on span "Zones" at bounding box center [31, 71] width 21 height 10
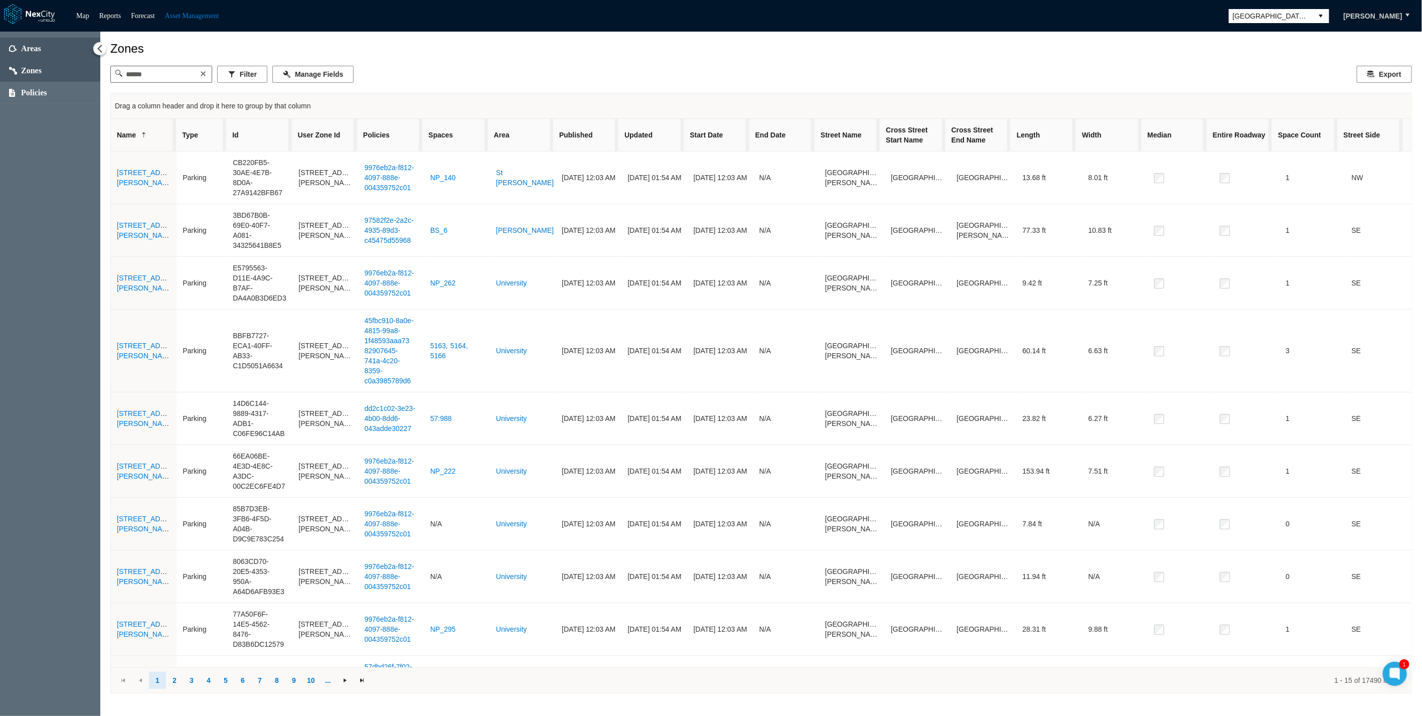
click at [47, 48] on span "Areas" at bounding box center [50, 49] width 100 height 22
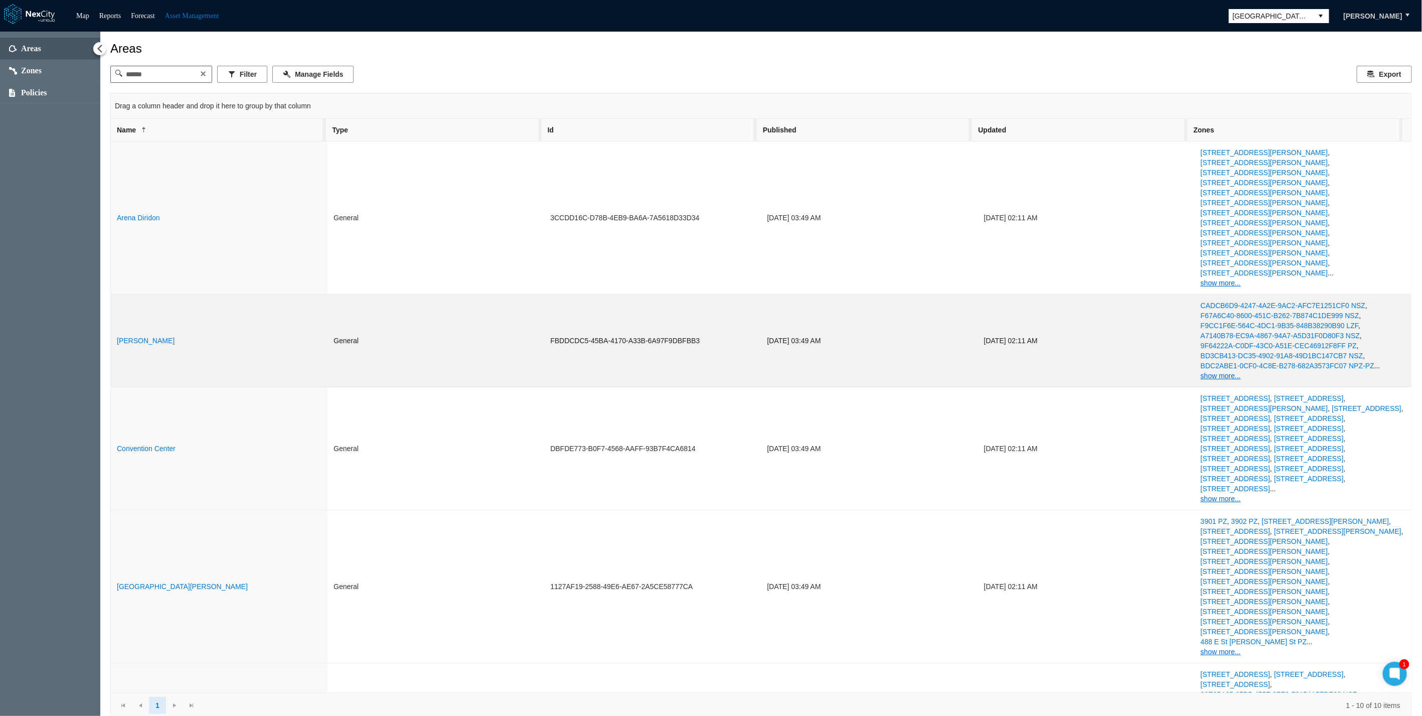
click at [146, 337] on link "Cesar Chavez" at bounding box center [146, 341] width 58 height 8
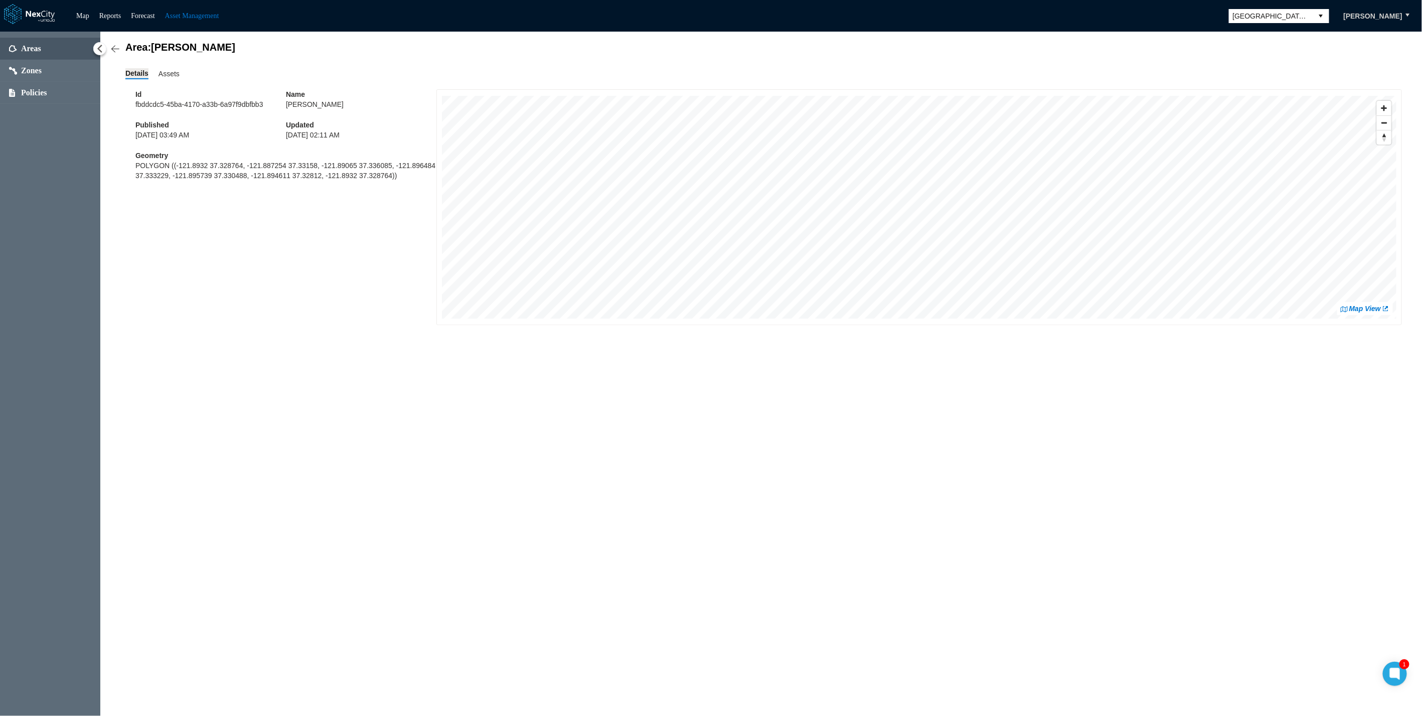
click at [285, 276] on div "Id fbddcdc5-45ba-4170-a33b-6a97f9dbfbb3 Name Cesar Chavez Published 09/04/2024 …" at bounding box center [768, 207] width 1267 height 236
click at [48, 241] on div "Areas Zones Policies" at bounding box center [50, 374] width 100 height 684
click at [81, 13] on link "Map" at bounding box center [82, 16] width 13 height 8
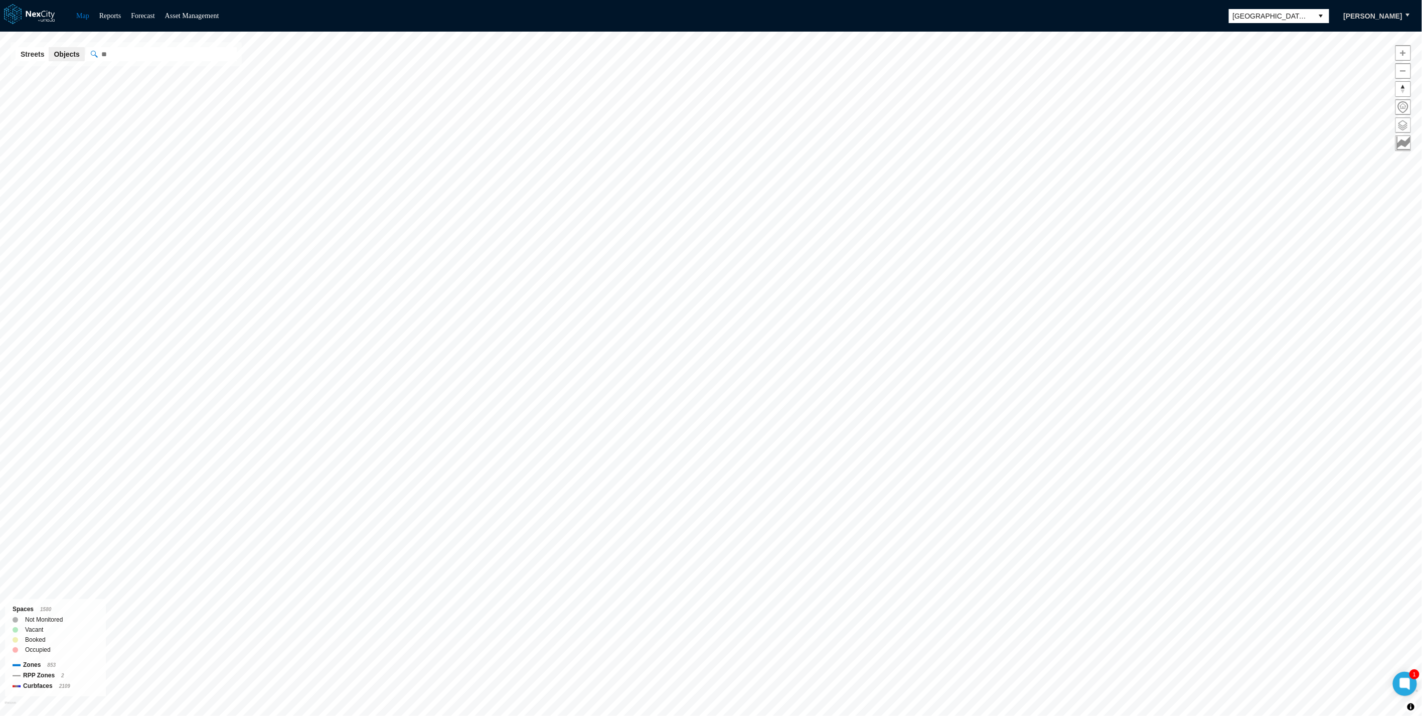
click at [1398, 126] on span at bounding box center [1403, 125] width 15 height 15
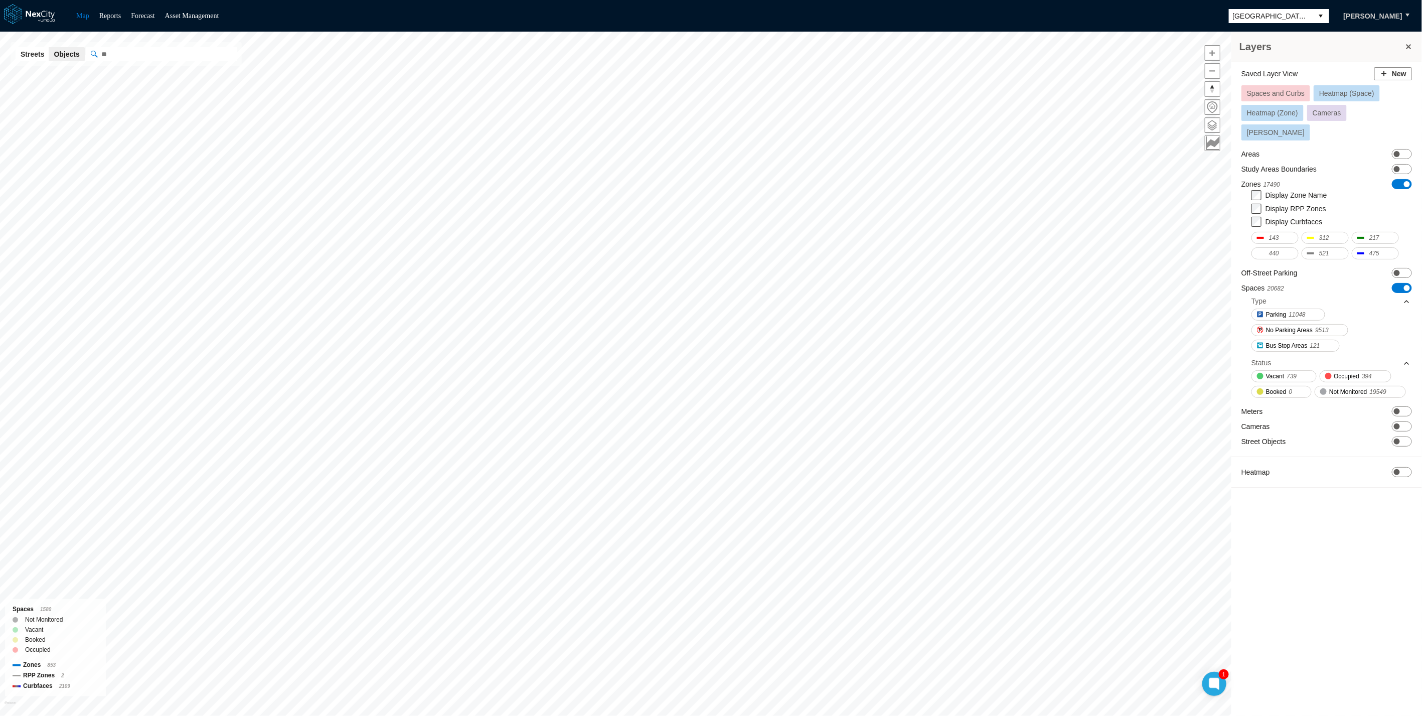
click at [1283, 110] on span "Heatmap (Zone)" at bounding box center [1272, 113] width 51 height 8
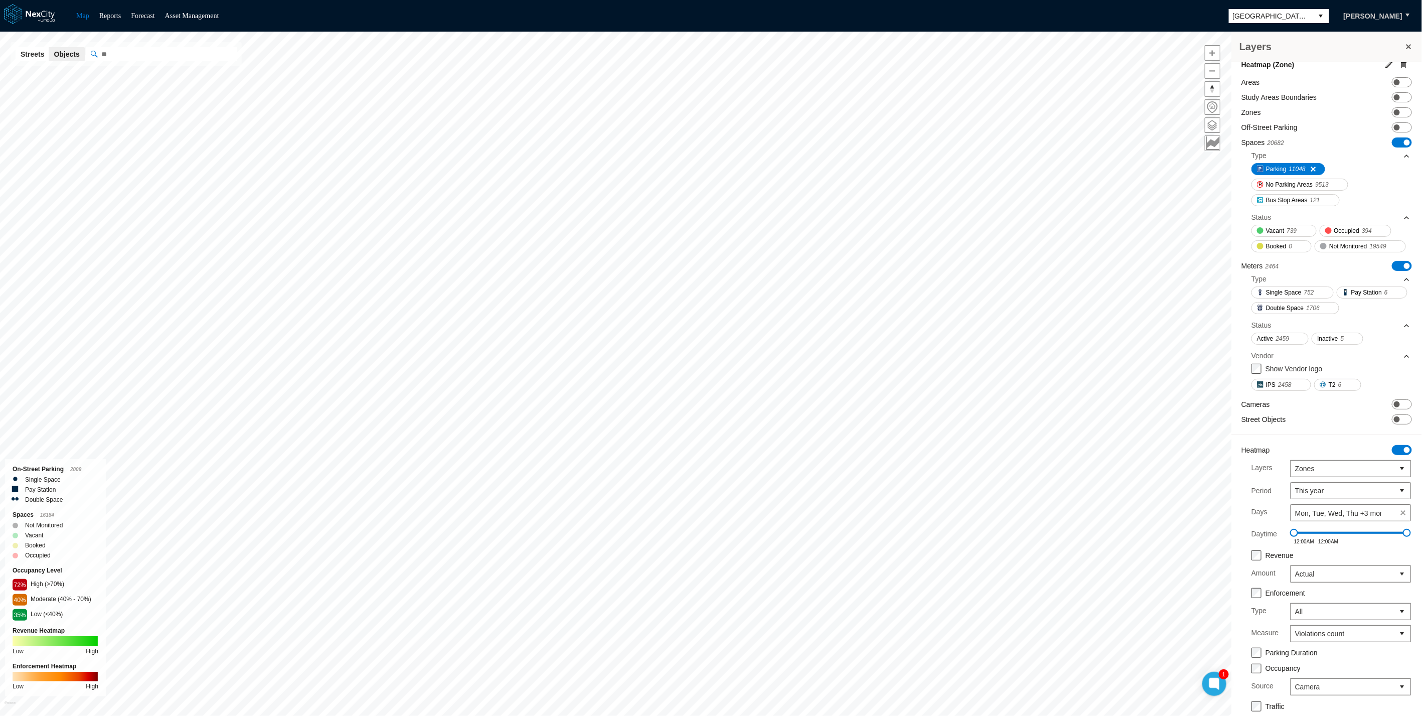
scroll to position [109, 0]
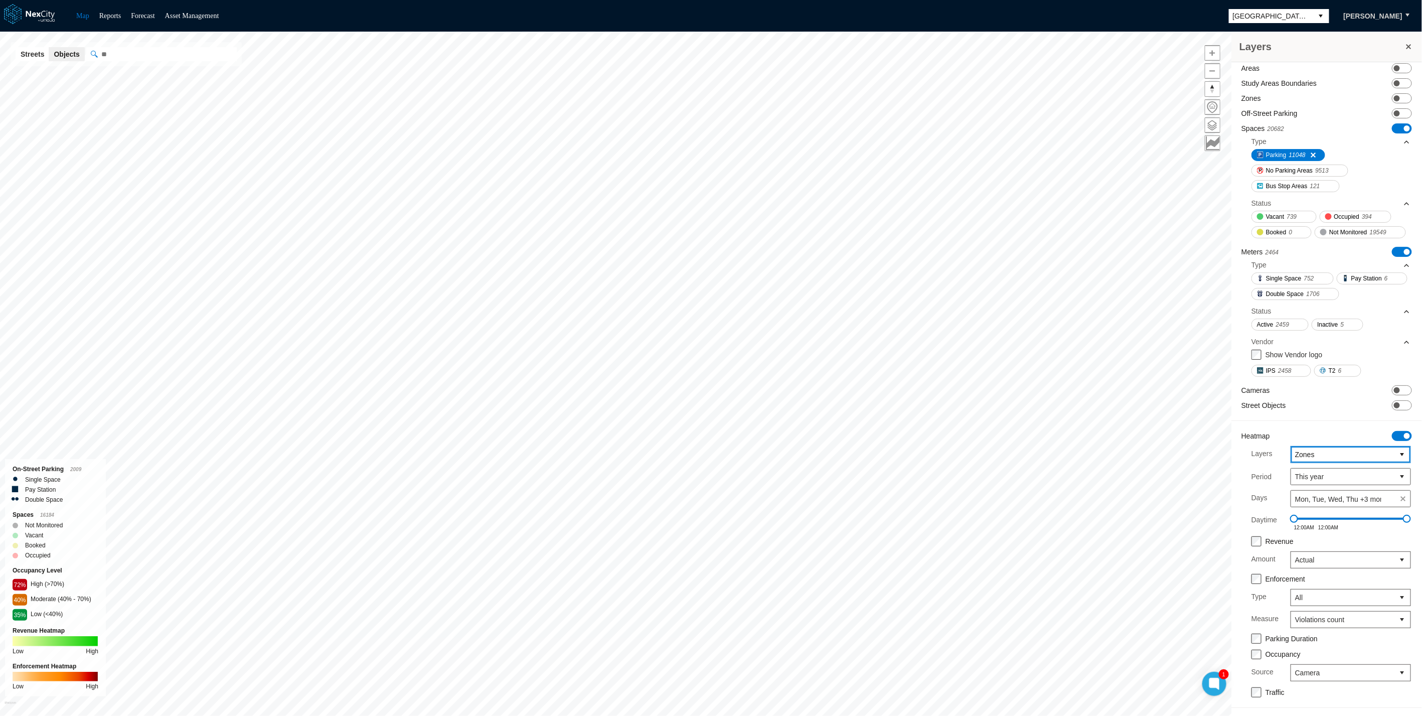
click at [1325, 455] on span "Zones" at bounding box center [1343, 455] width 95 height 10
click at [1303, 493] on span "Meters" at bounding box center [1298, 489] width 22 height 10
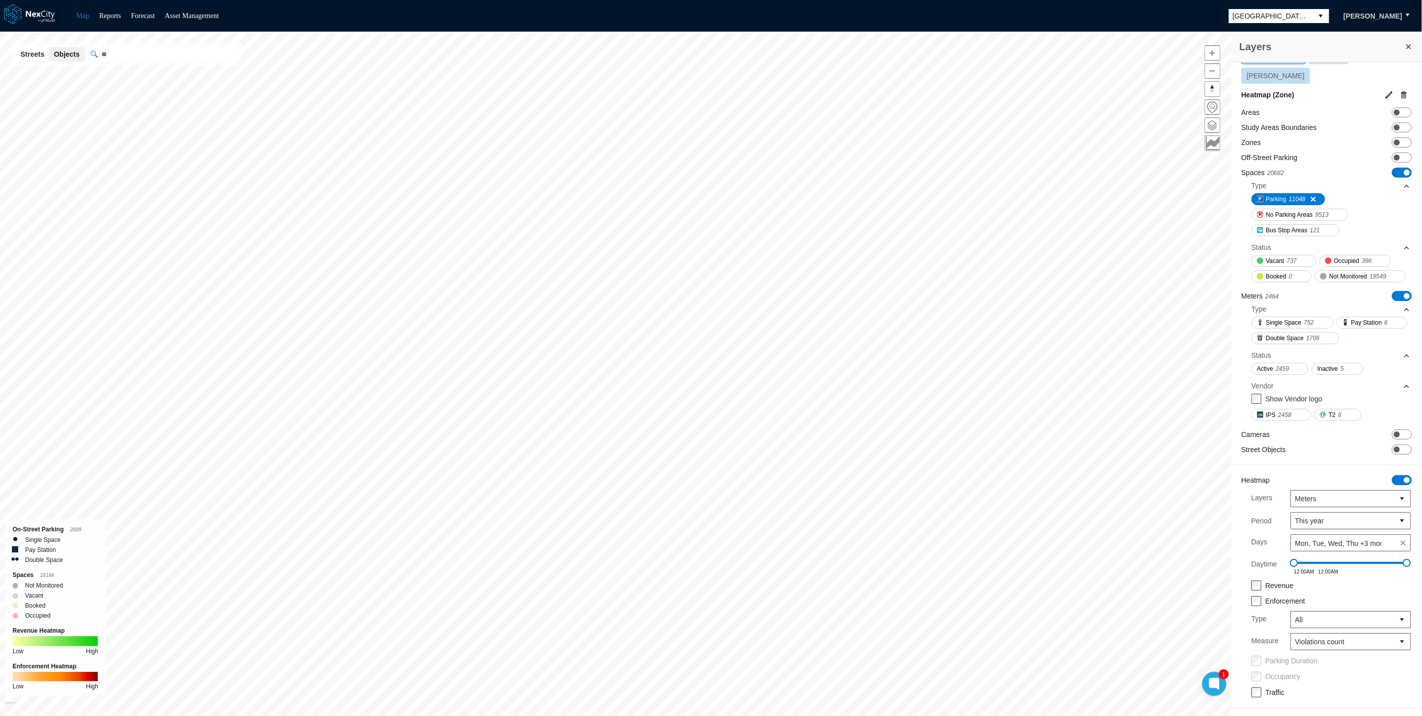
scroll to position [21, 0]
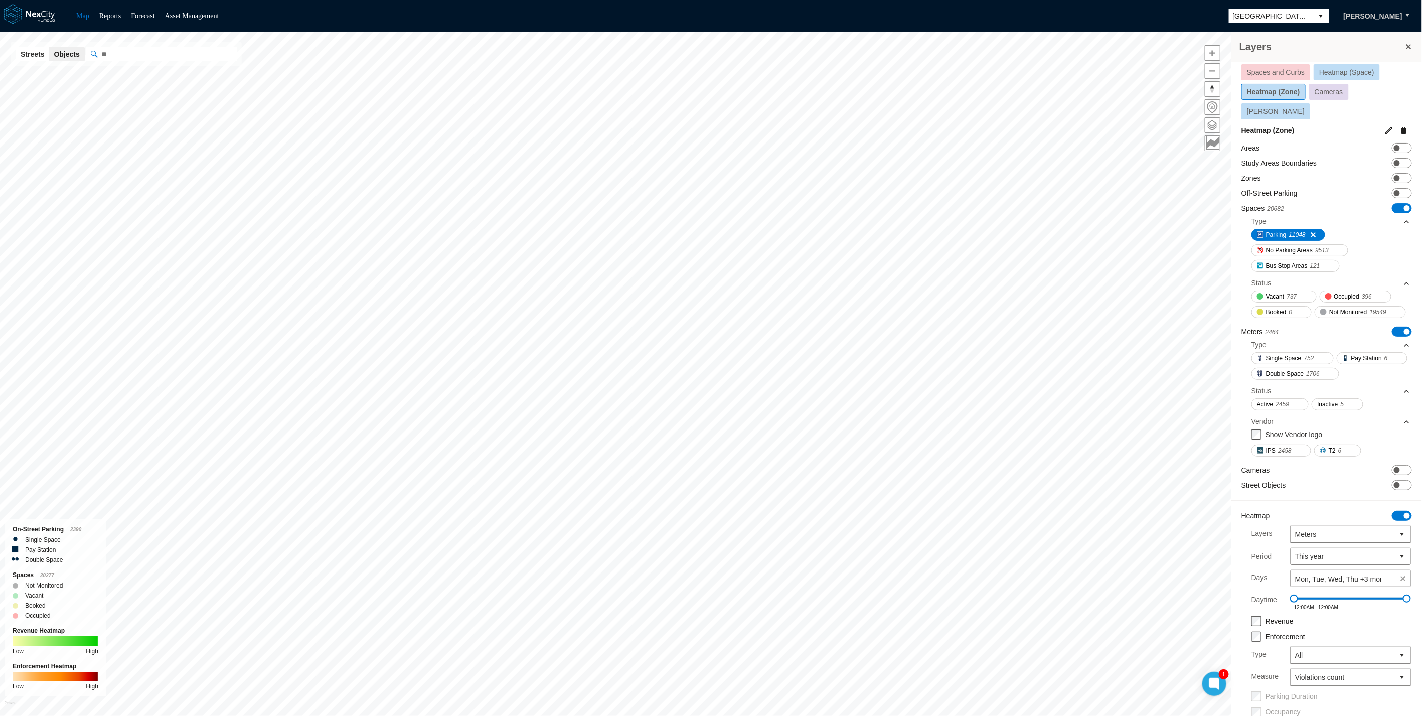
click at [1310, 507] on div "Saved Layer View New Spaces and Curbs Heatmap (Space) Heatmap (Zone) Cameras An…" at bounding box center [1327, 397] width 191 height 712
click at [1283, 92] on span "Heatmap (Zone)" at bounding box center [1273, 92] width 53 height 8
click at [1332, 90] on span "Cameras" at bounding box center [1329, 92] width 29 height 8
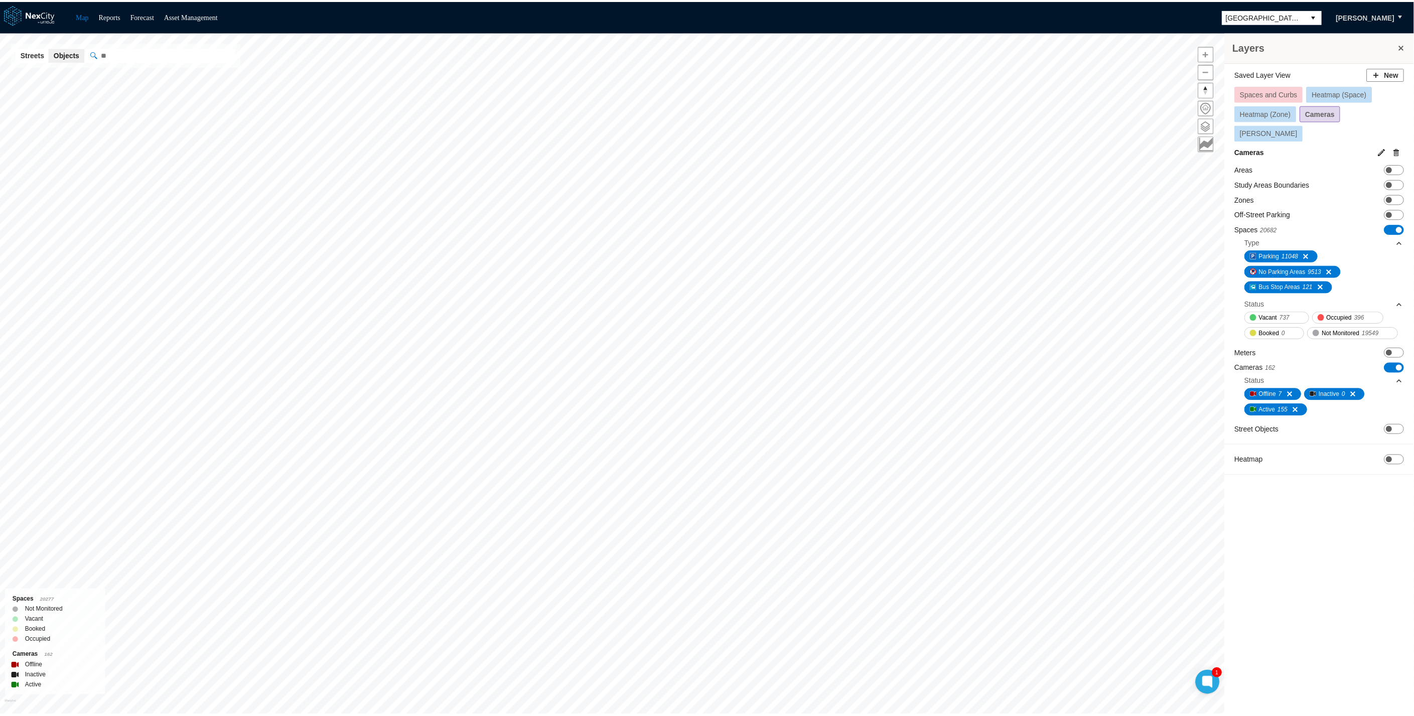
scroll to position [0, 0]
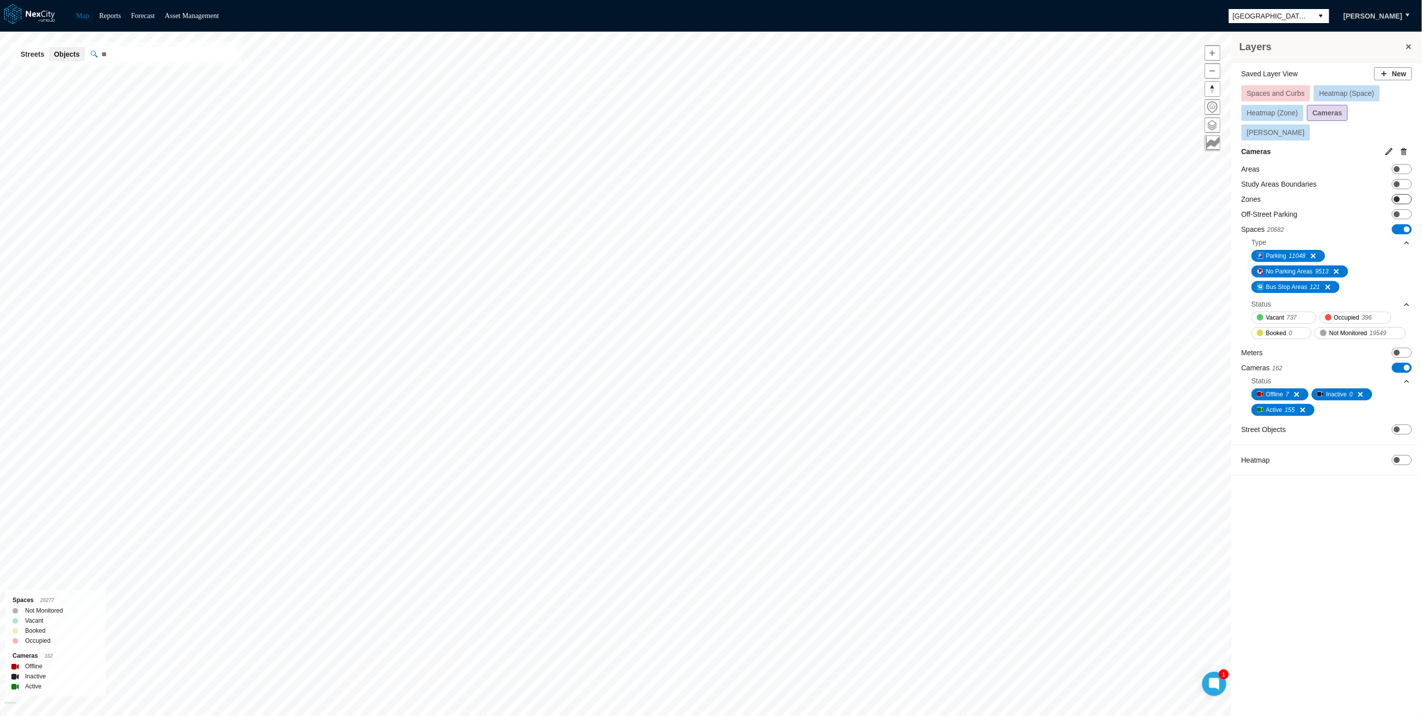
click at [1397, 196] on span at bounding box center [1397, 199] width 6 height 6
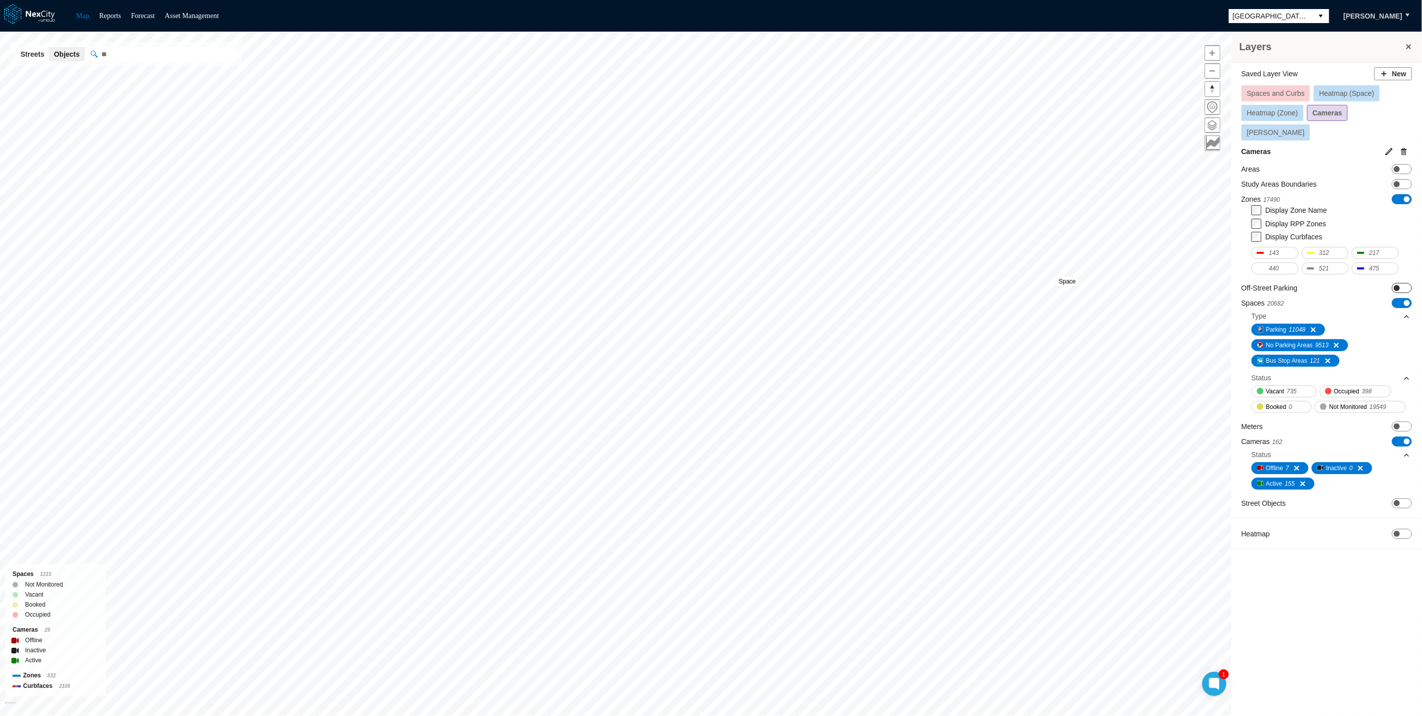
click at [1404, 283] on span "ON OFF" at bounding box center [1402, 288] width 20 height 10
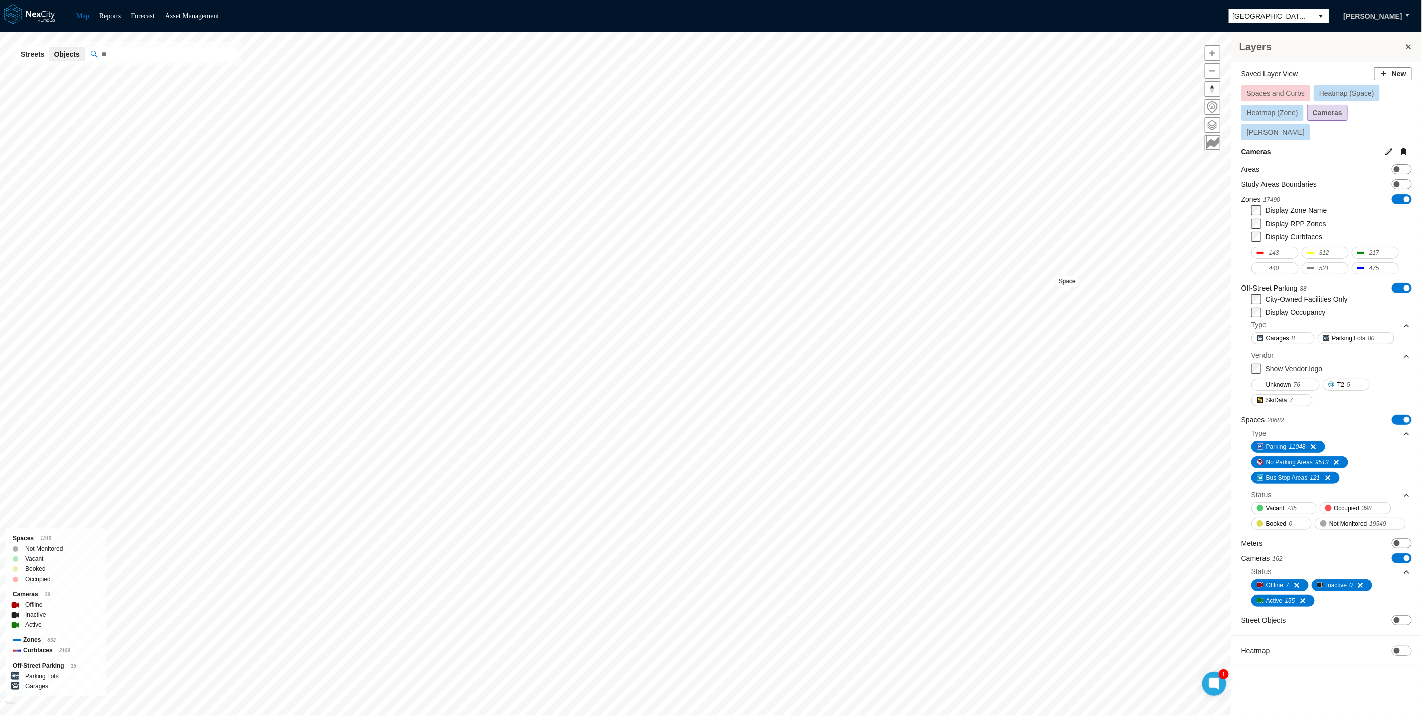
click at [1250, 293] on div "Off-Street Parking 88 ON OFF City-Owned Facilities Only Display Occupancy Type …" at bounding box center [1327, 346] width 171 height 127
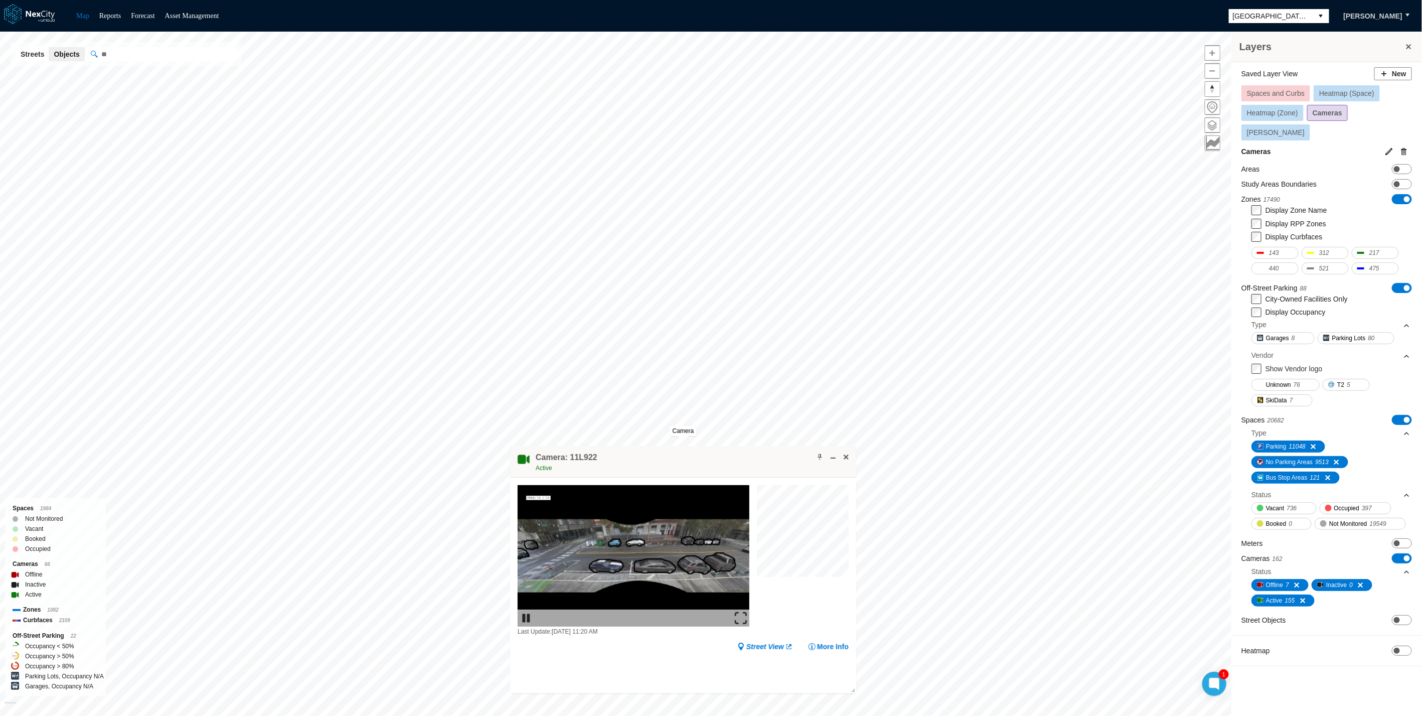
click at [741, 620] on img at bounding box center [741, 618] width 12 height 12
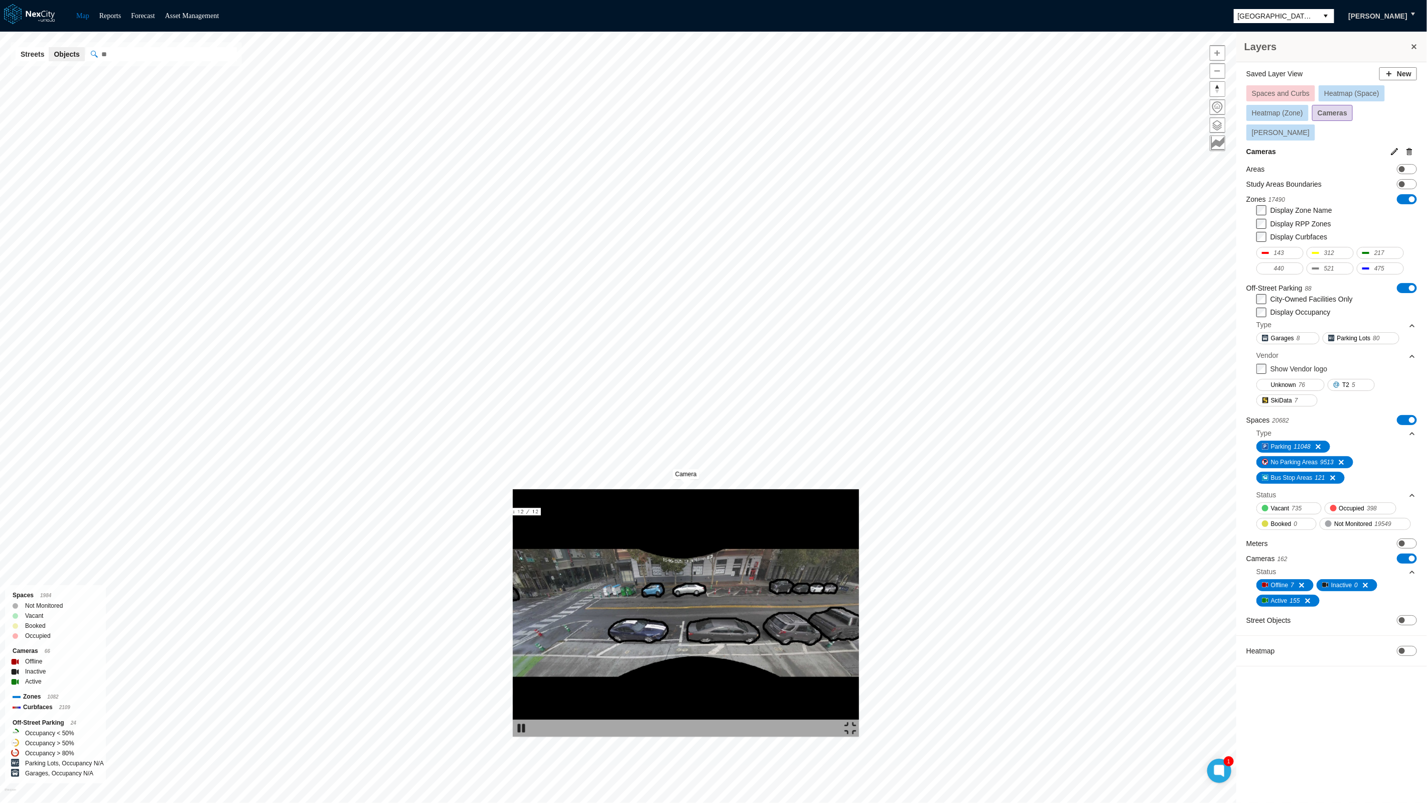
click at [513, 489] on img at bounding box center [686, 612] width 346 height 247
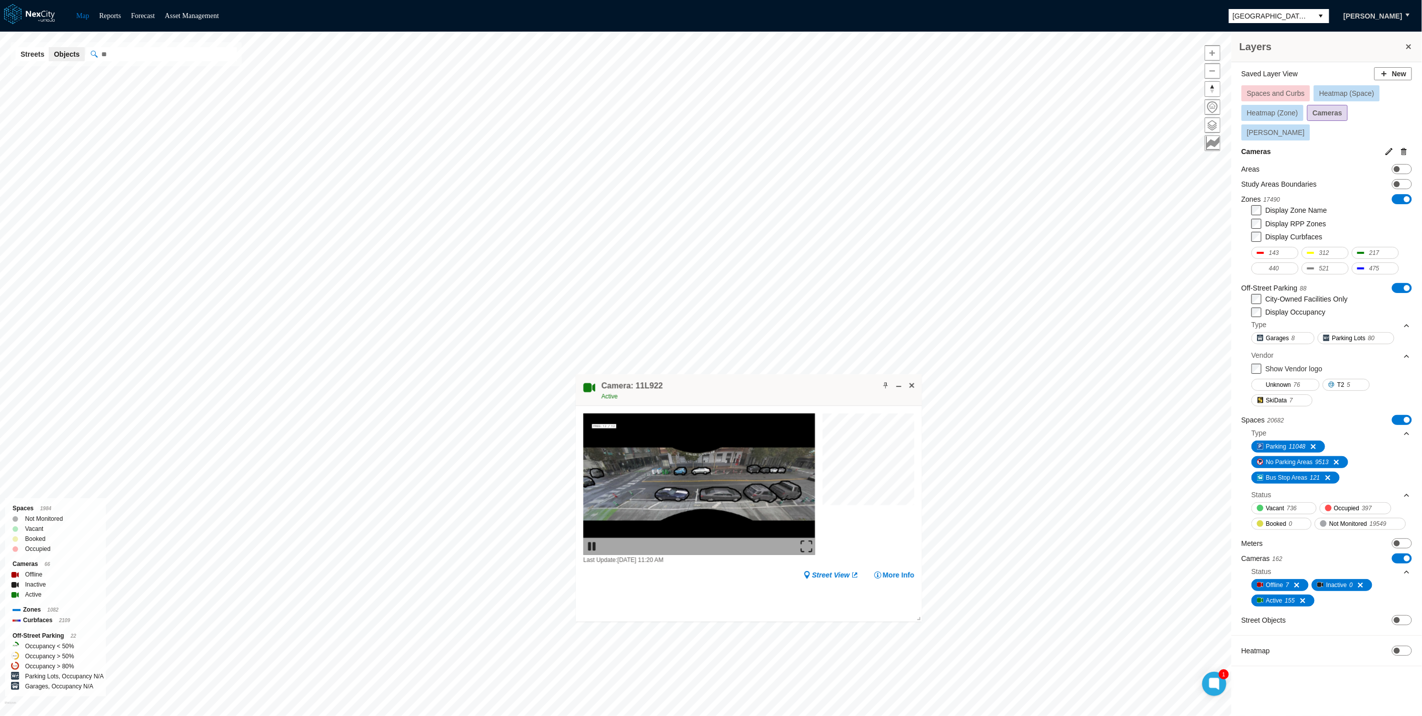
drag, startPoint x: 753, startPoint y: 469, endPoint x: 887, endPoint y: 396, distance: 152.5
click at [887, 396] on div "Camera: 11L922 Active" at bounding box center [749, 390] width 346 height 32
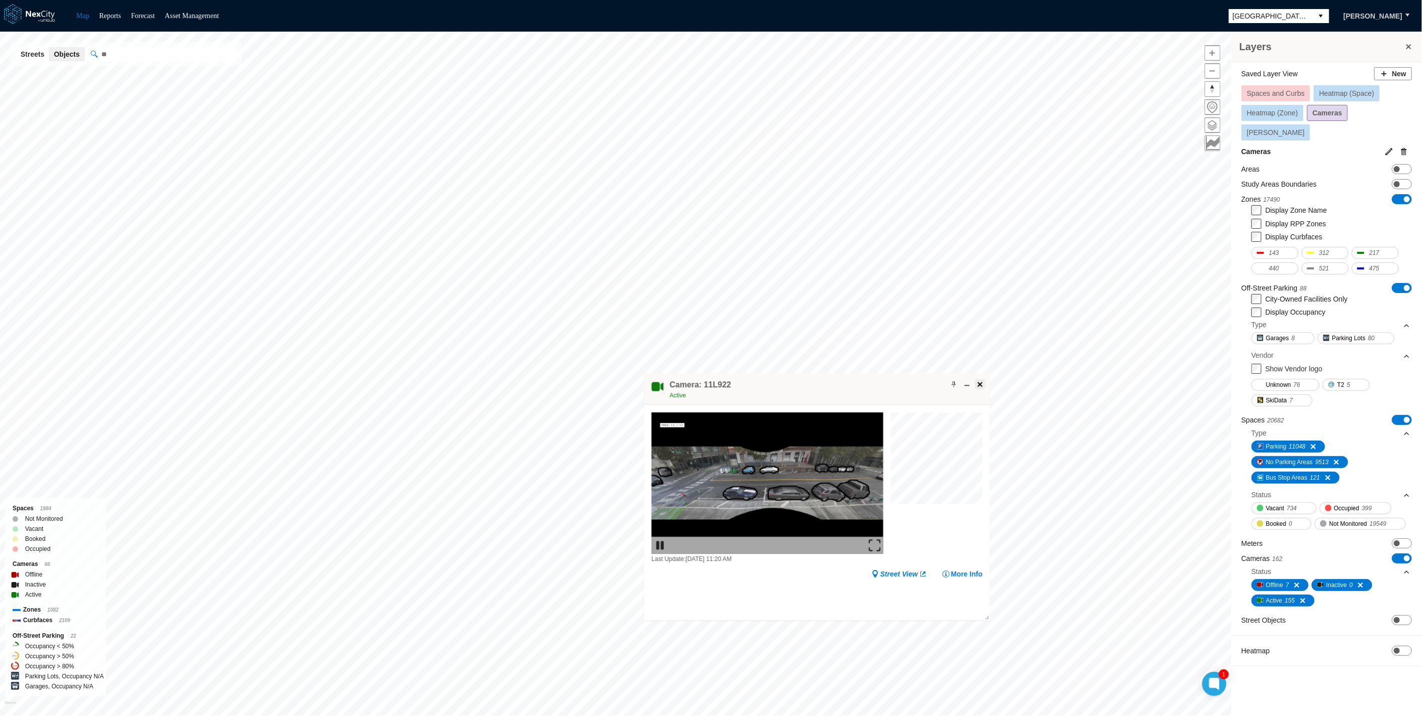
click at [977, 385] on span at bounding box center [980, 384] width 8 height 8
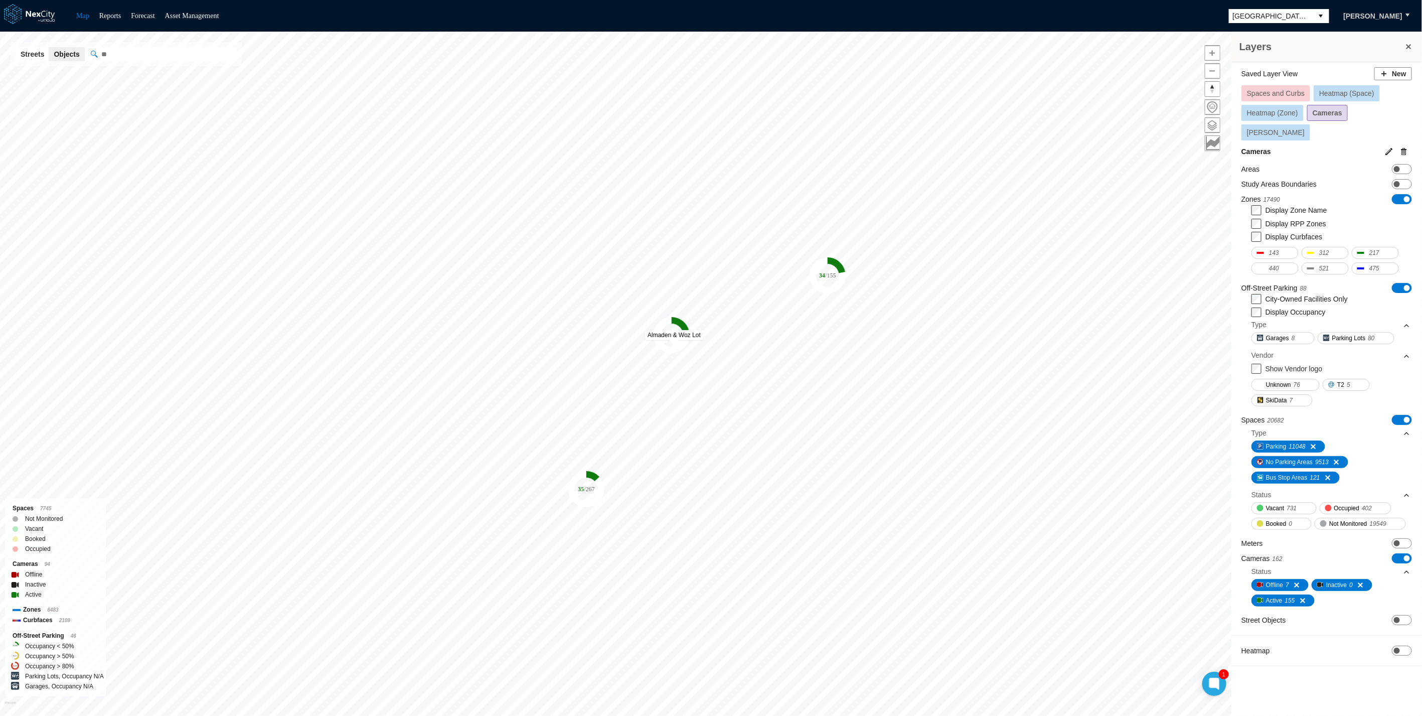
click at [673, 341] on icon "83 / 390" at bounding box center [672, 335] width 36 height 36
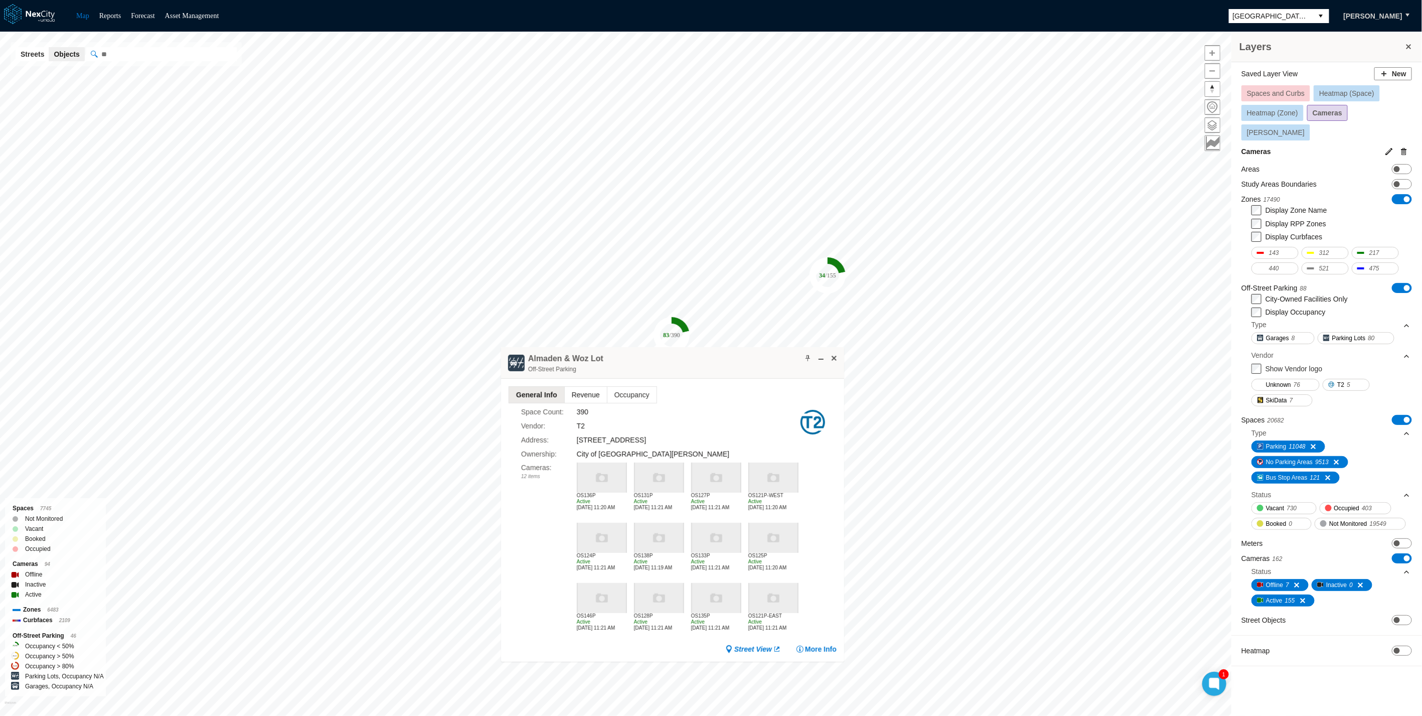
click at [579, 397] on span "Revenue" at bounding box center [586, 395] width 42 height 16
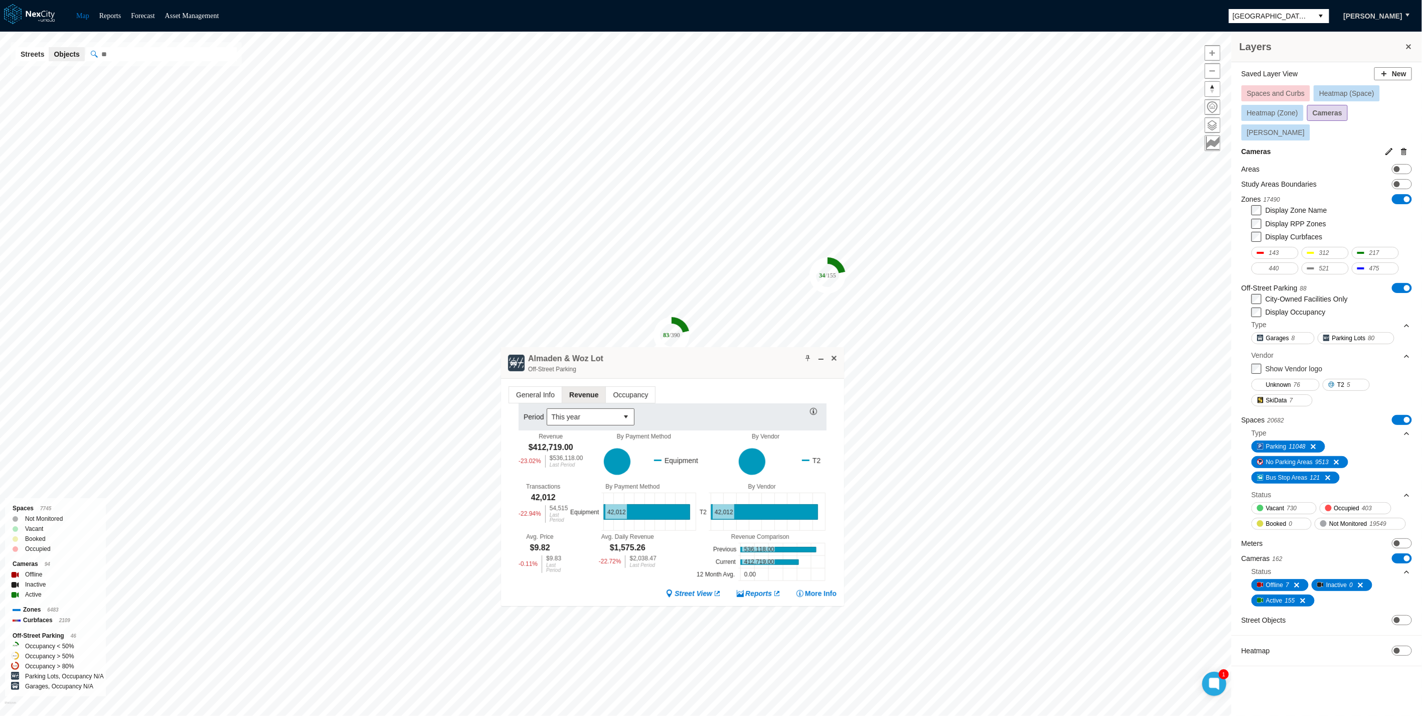
click at [534, 384] on div "General Info Revenue Occupancy Period This year Revenue $412,719.00 -23.02 % $5…" at bounding box center [672, 492] width 343 height 227
click at [532, 396] on span "General Info" at bounding box center [535, 395] width 53 height 16
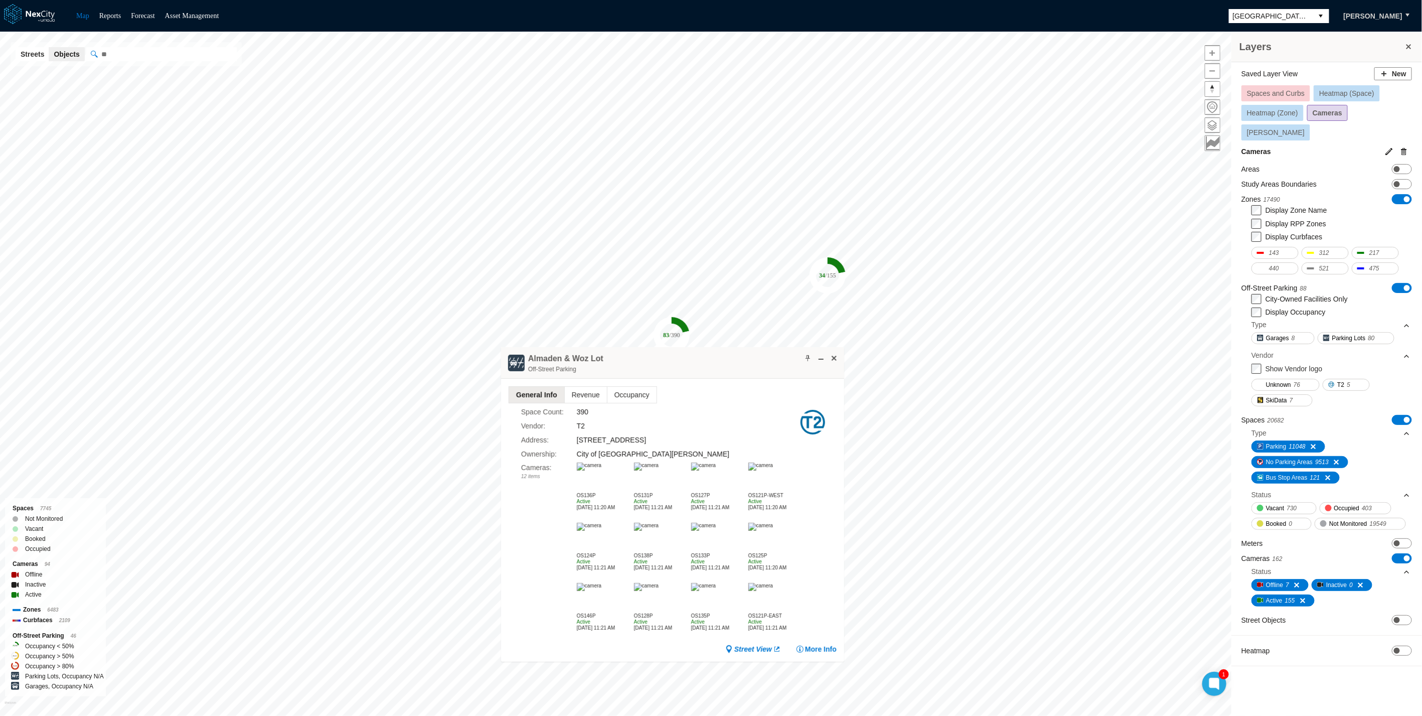
click at [595, 471] on img at bounding box center [589, 467] width 25 height 8
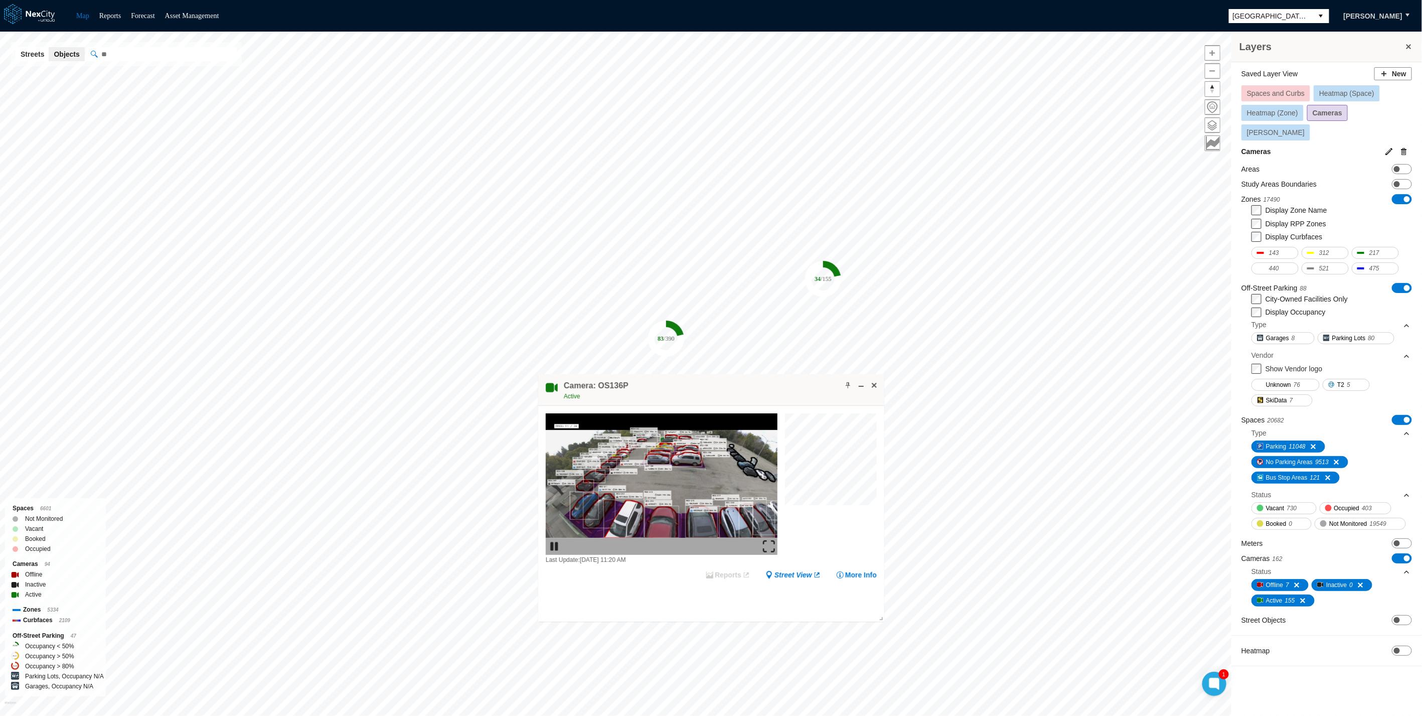
click at [771, 546] on img at bounding box center [769, 546] width 12 height 12
click at [877, 382] on span at bounding box center [875, 385] width 8 height 8
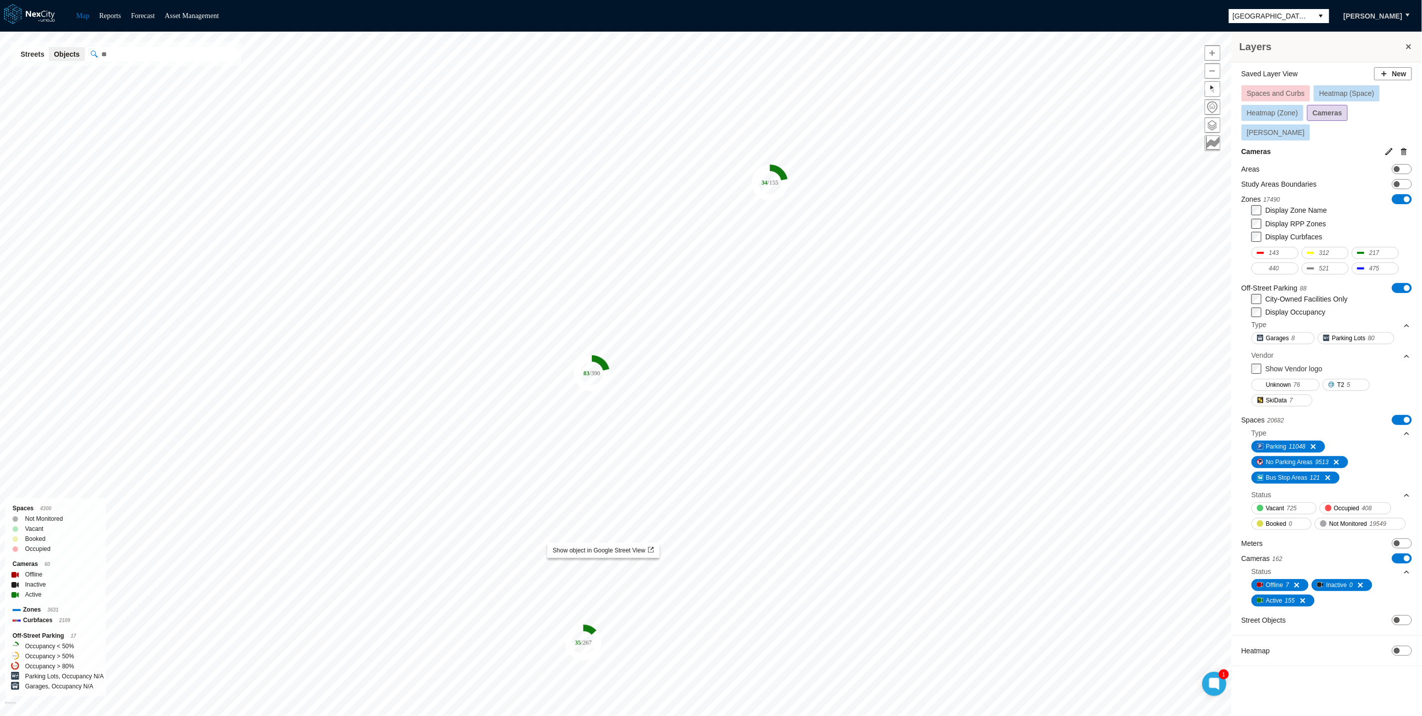
click at [103, 10] on li "Reports" at bounding box center [110, 16] width 22 height 12
click at [113, 16] on link "Reports" at bounding box center [110, 16] width 22 height 8
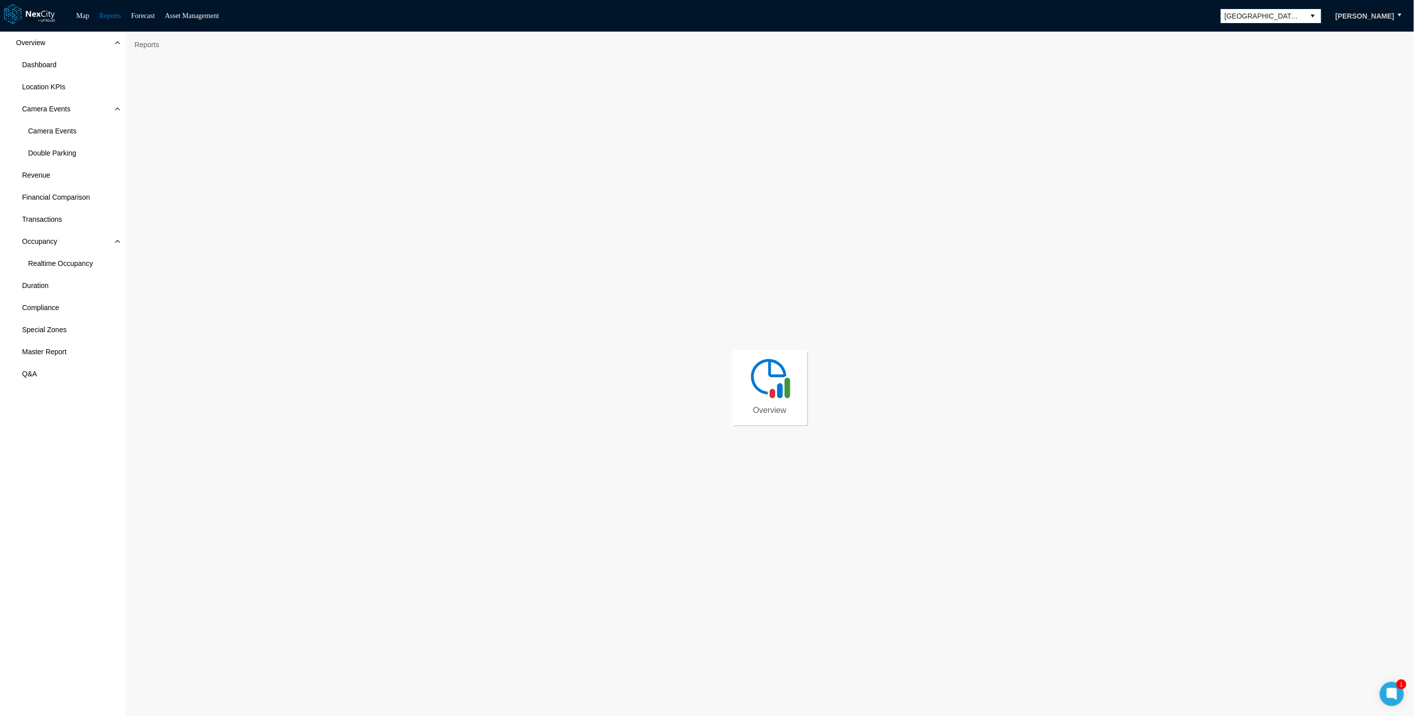
click at [773, 359] on img at bounding box center [769, 377] width 45 height 45
click at [1025, 35] on div "Reports Overview" at bounding box center [769, 377] width 1289 height 691
click at [63, 449] on div "Overview Dashboard Location KPIs Camera Events Camera Events Double Parking Rev…" at bounding box center [62, 374] width 125 height 685
click at [47, 67] on span "Dashboard" at bounding box center [39, 65] width 35 height 10
click at [43, 89] on span "Location KPIs" at bounding box center [43, 87] width 43 height 10
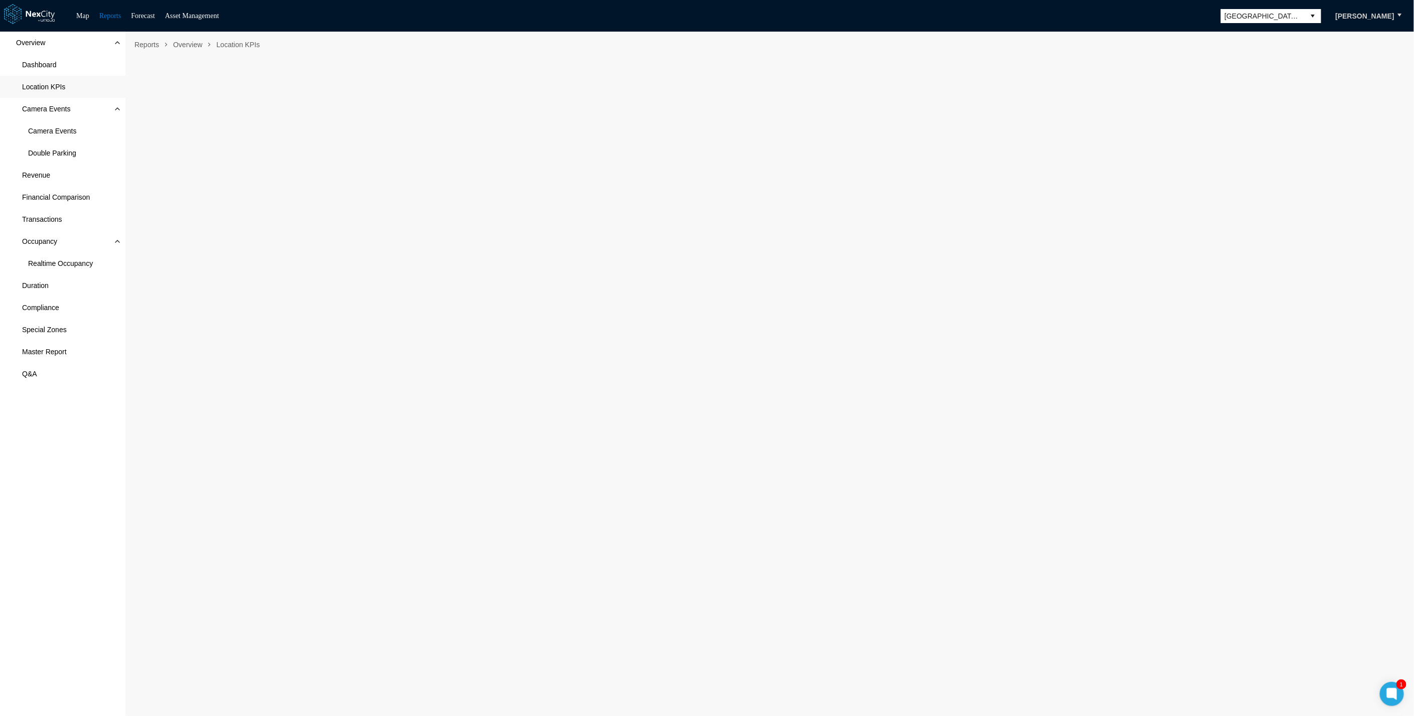
click at [79, 465] on div "Overview Dashboard Location KPIs Camera Events Camera Events Double Parking Rev…" at bounding box center [62, 374] width 125 height 685
click at [35, 460] on div "Overview Dashboard Location KPIs Camera Events Camera Events Double Parking Rev…" at bounding box center [62, 374] width 125 height 685
click at [29, 459] on div "Overview Dashboard Location KPIs Camera Events Camera Events Double Parking Rev…" at bounding box center [62, 374] width 125 height 685
click at [66, 477] on div "Overview Dashboard Location KPIs Camera Events Camera Events Double Parking Rev…" at bounding box center [62, 374] width 125 height 685
click at [32, 494] on div "Overview Dashboard Location KPIs Camera Events Camera Events Double Parking Rev…" at bounding box center [62, 374] width 125 height 685
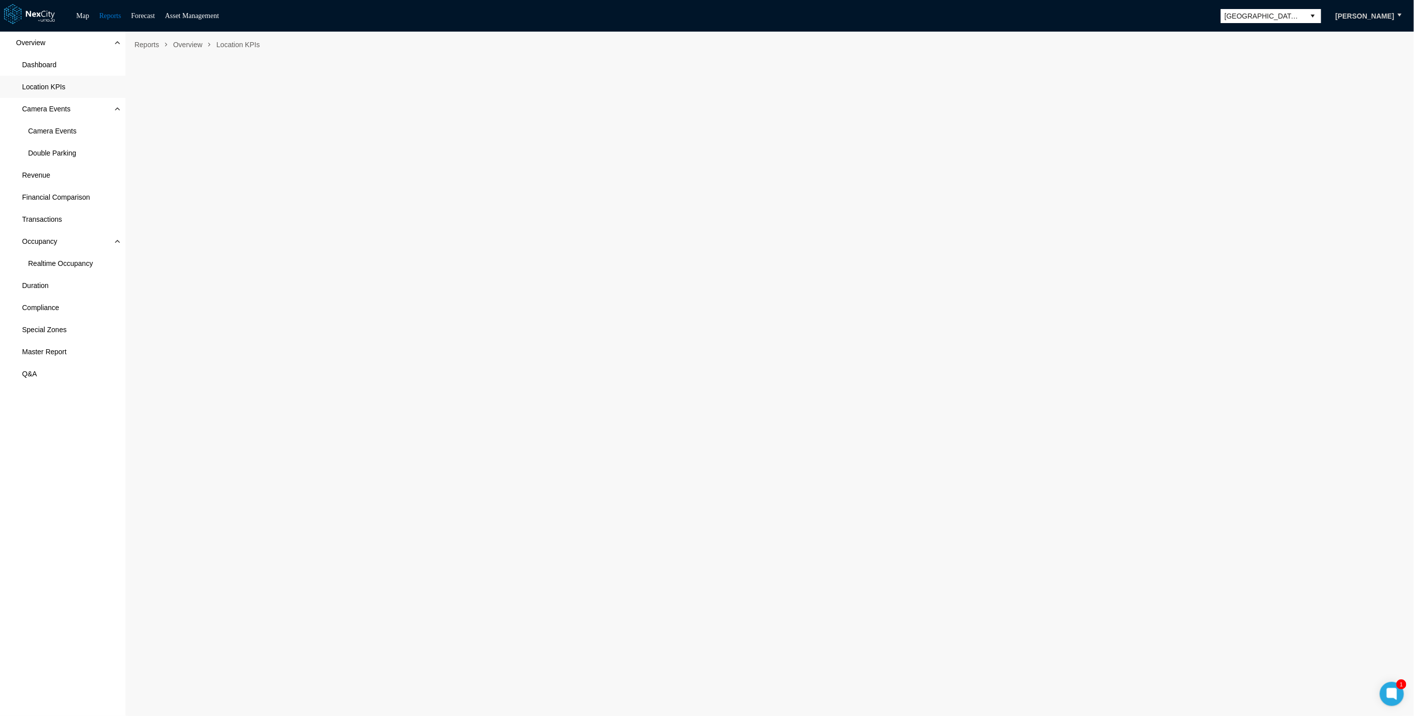
click at [47, 454] on div "Overview Dashboard Location KPIs Camera Events Camera Events Double Parking Rev…" at bounding box center [62, 374] width 125 height 685
click at [46, 156] on span "Double Parking" at bounding box center [52, 153] width 48 height 10
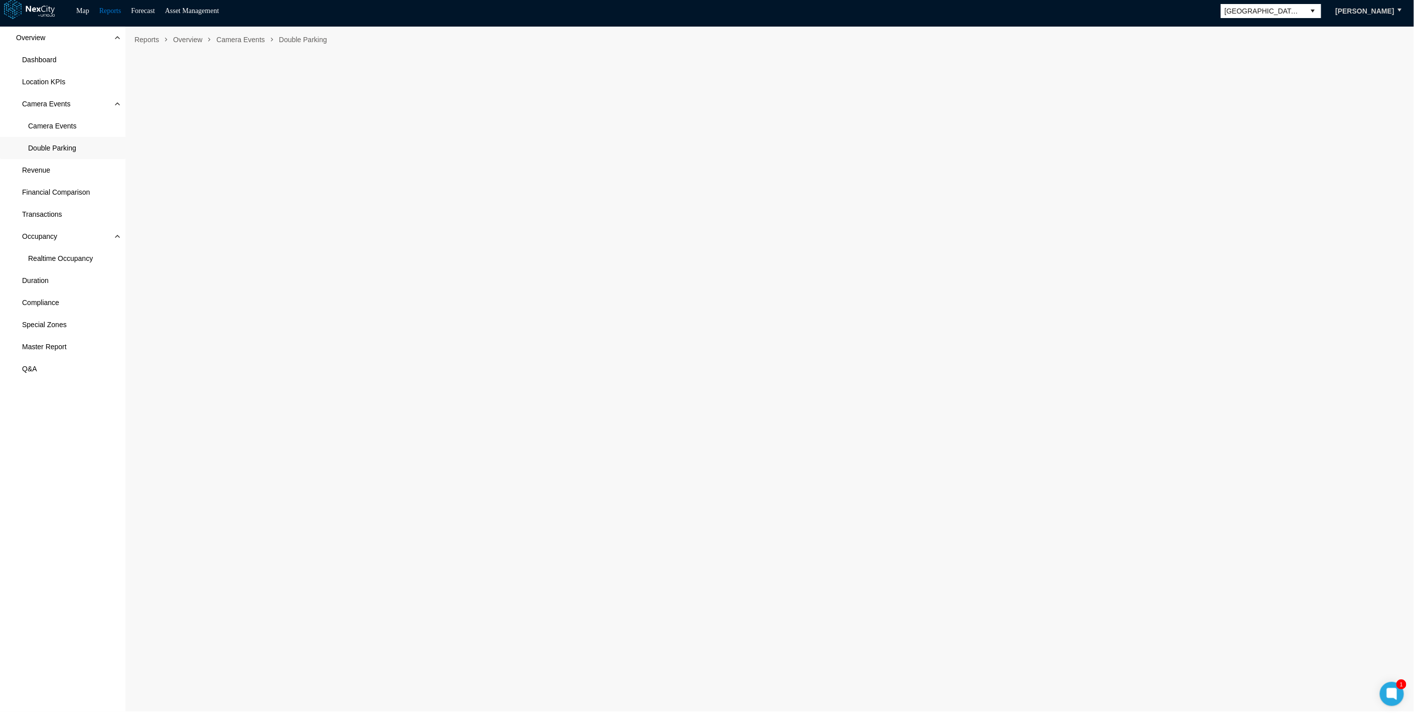
scroll to position [6, 0]
click at [68, 472] on div "Overview Dashboard Location KPIs Camera Events Camera Events Double Parking Rev…" at bounding box center [62, 368] width 125 height 685
click at [46, 173] on span "Revenue" at bounding box center [36, 170] width 28 height 10
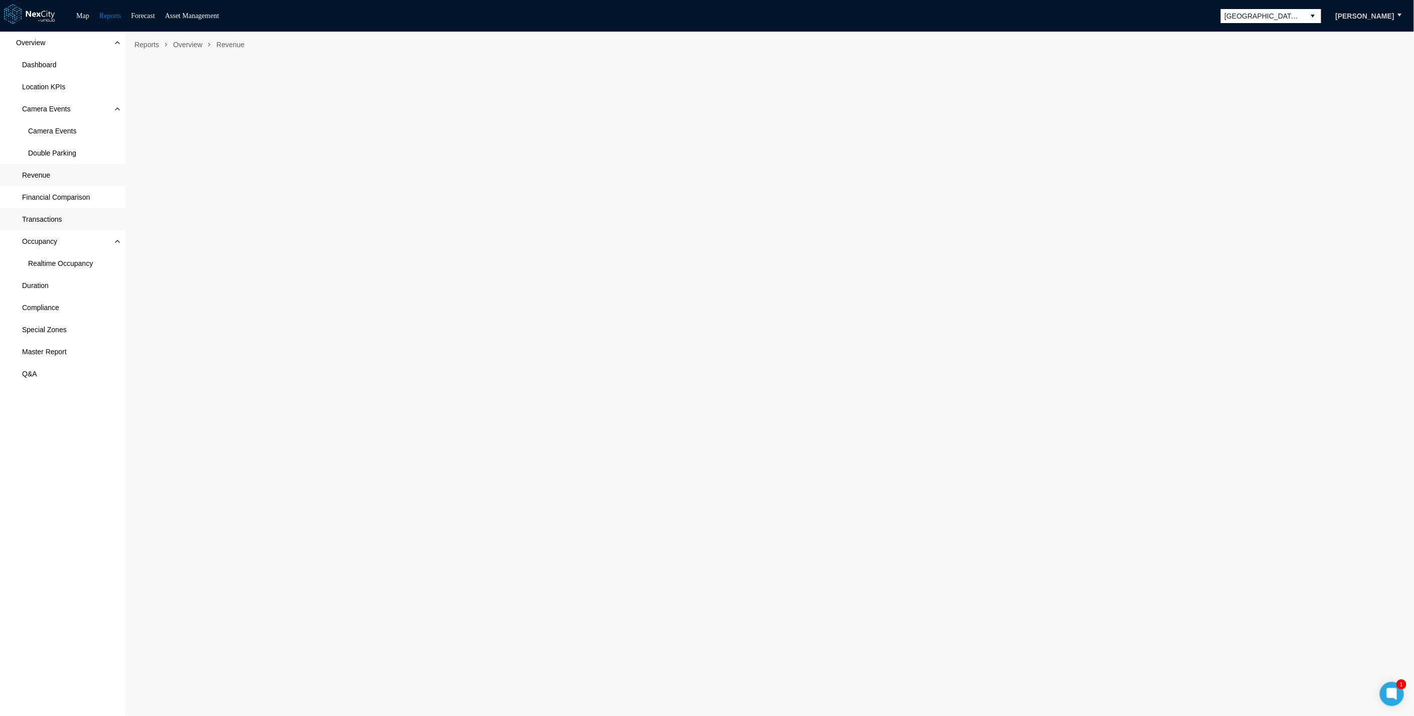
click at [43, 221] on span "Transactions" at bounding box center [42, 219] width 40 height 10
click at [58, 267] on span "Realtime Occupancy" at bounding box center [60, 263] width 65 height 10
click at [40, 325] on span "Special Zones" at bounding box center [44, 330] width 45 height 10
click at [103, 569] on div "Overview Dashboard Location KPIs Camera Events Camera Events Double Parking Rev…" at bounding box center [62, 374] width 125 height 685
